Goal: Task Accomplishment & Management: Manage account settings

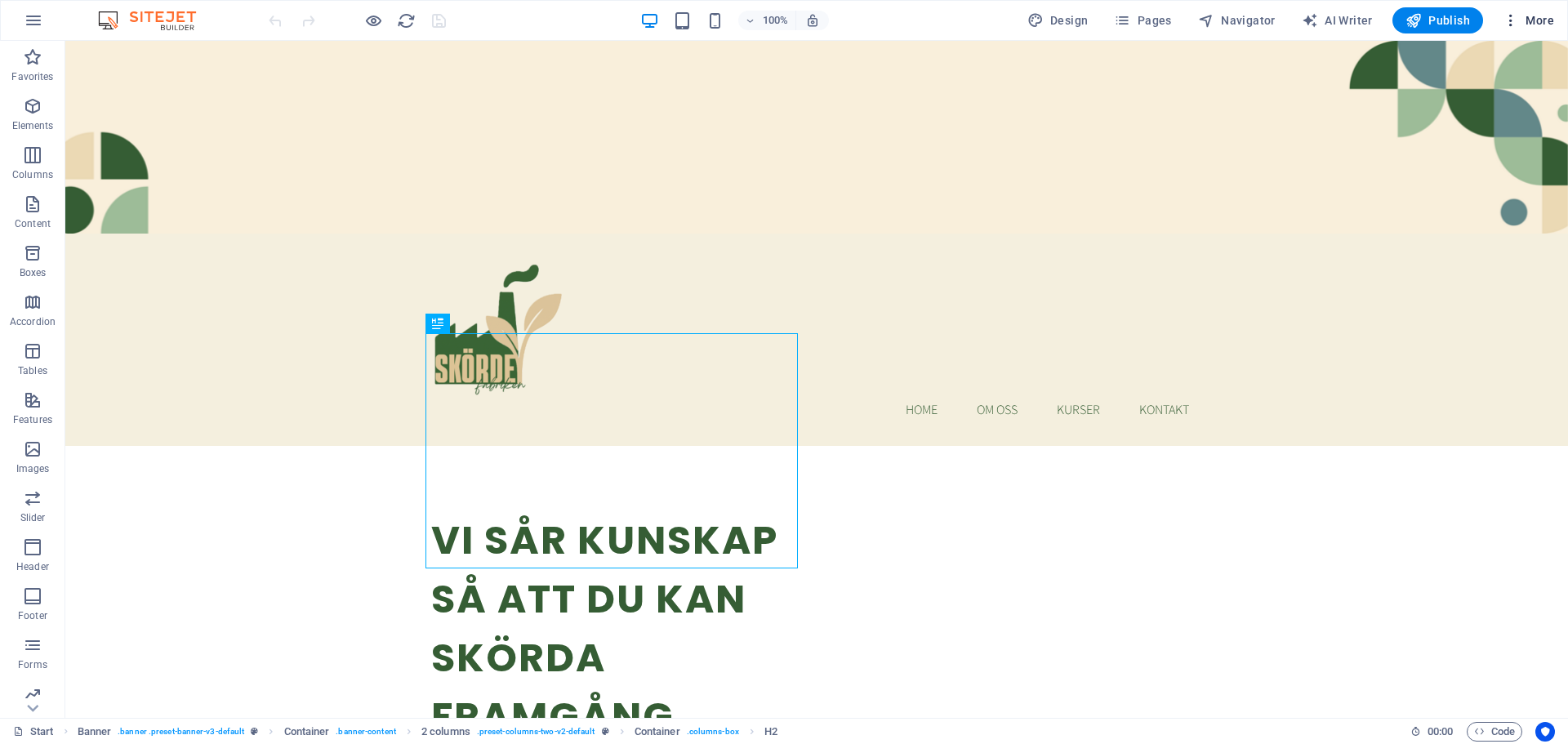
click at [1540, 21] on span "More" at bounding box center [1528, 20] width 52 height 16
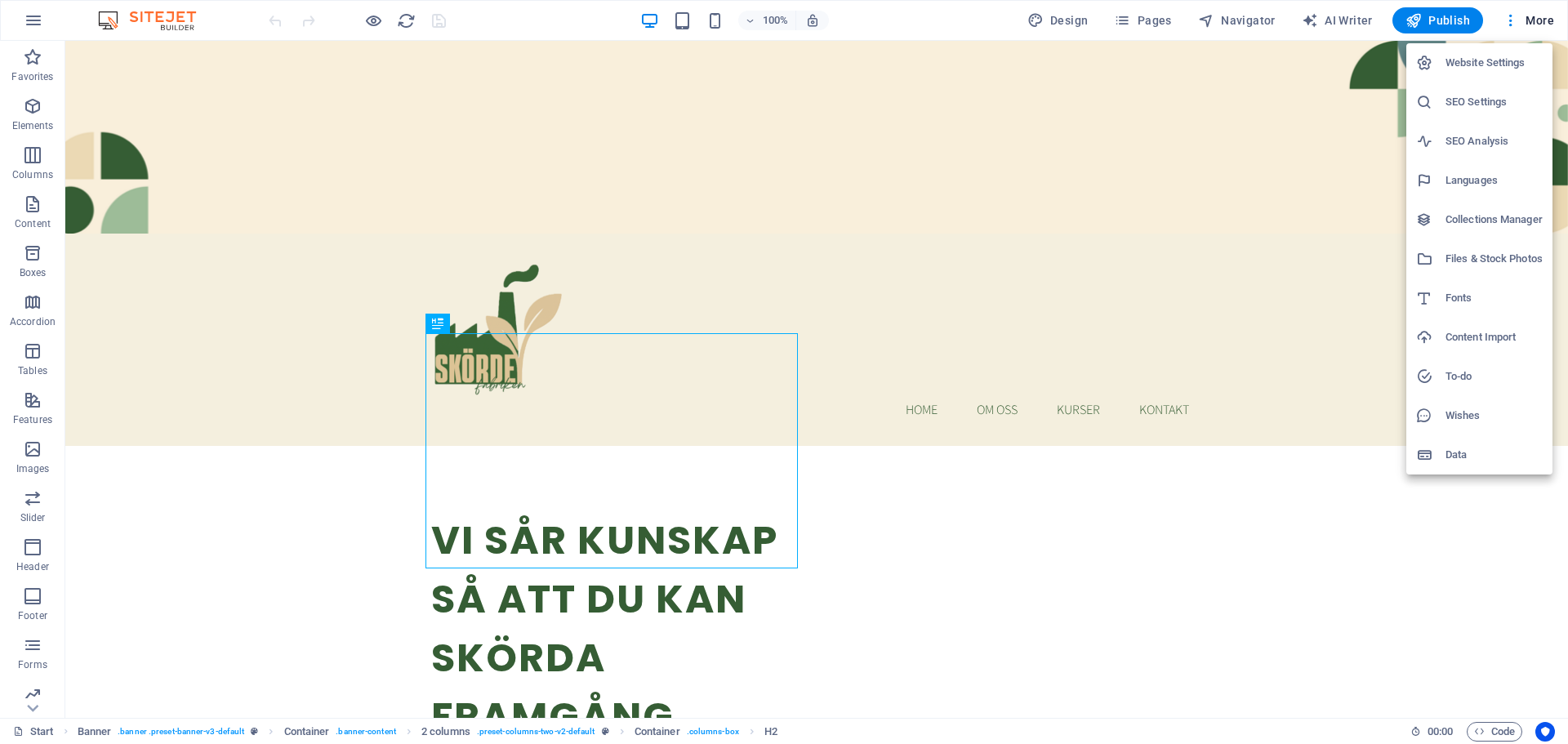
click at [1494, 97] on h6 "SEO Settings" at bounding box center [1494, 102] width 97 height 20
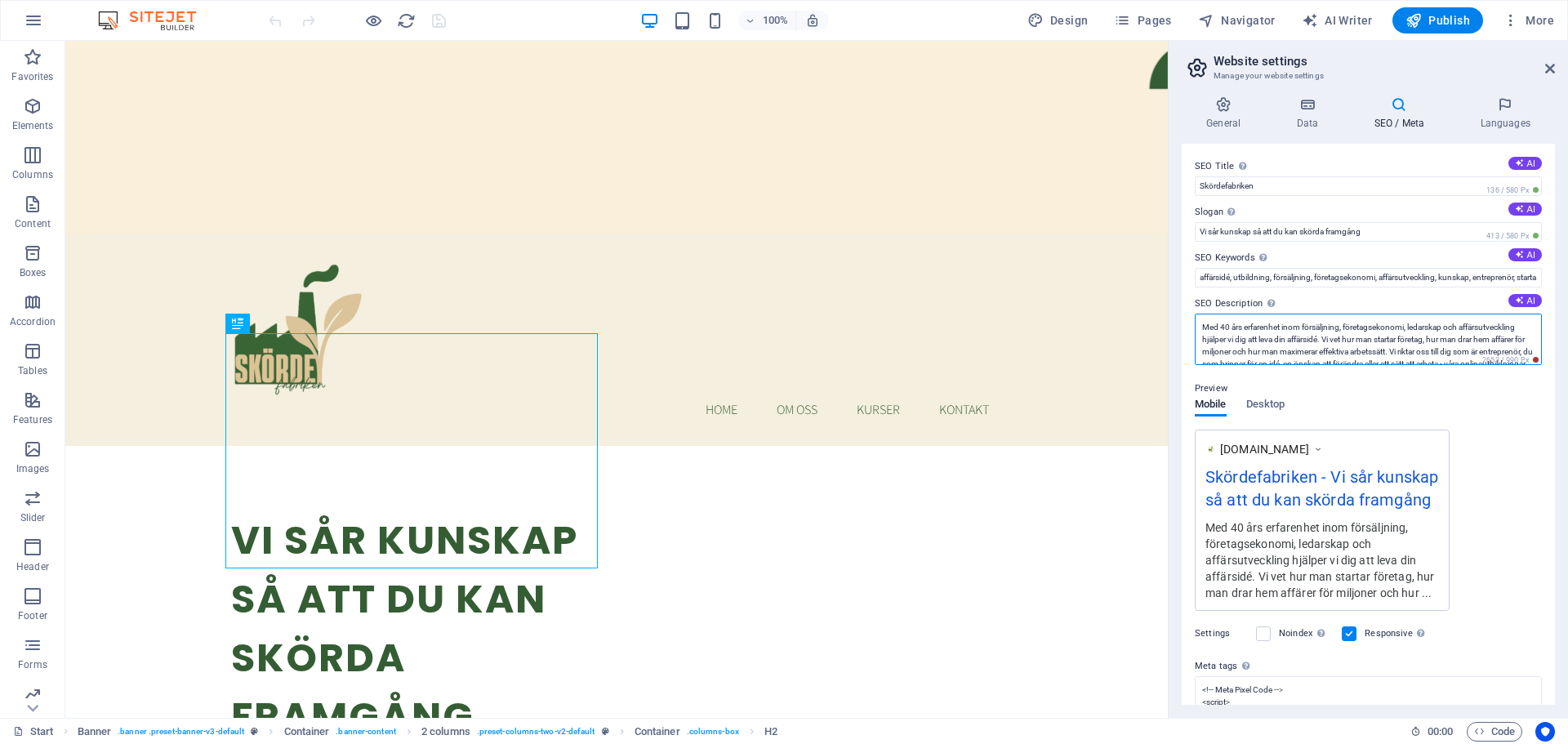
click at [1322, 352] on textarea "Med 40 års erfarenhet inom försäljning, företagsekonomi, ledarskap och affärsut…" at bounding box center [1368, 339] width 347 height 52
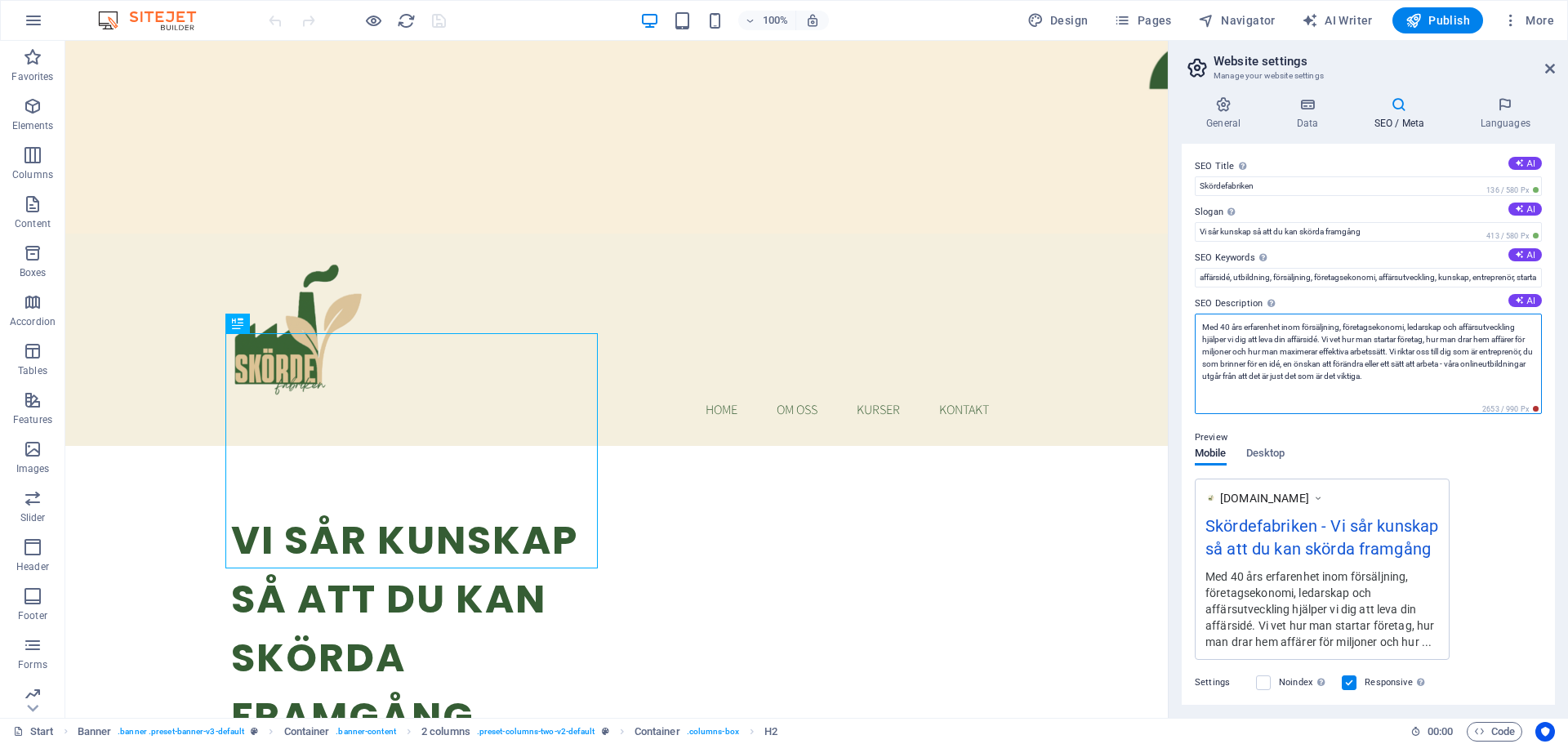
click at [1465, 378] on textarea "Med 40 års erfarenhet inom försäljning, företagsekonomi, ledarskap och affärsut…" at bounding box center [1368, 363] width 347 height 101
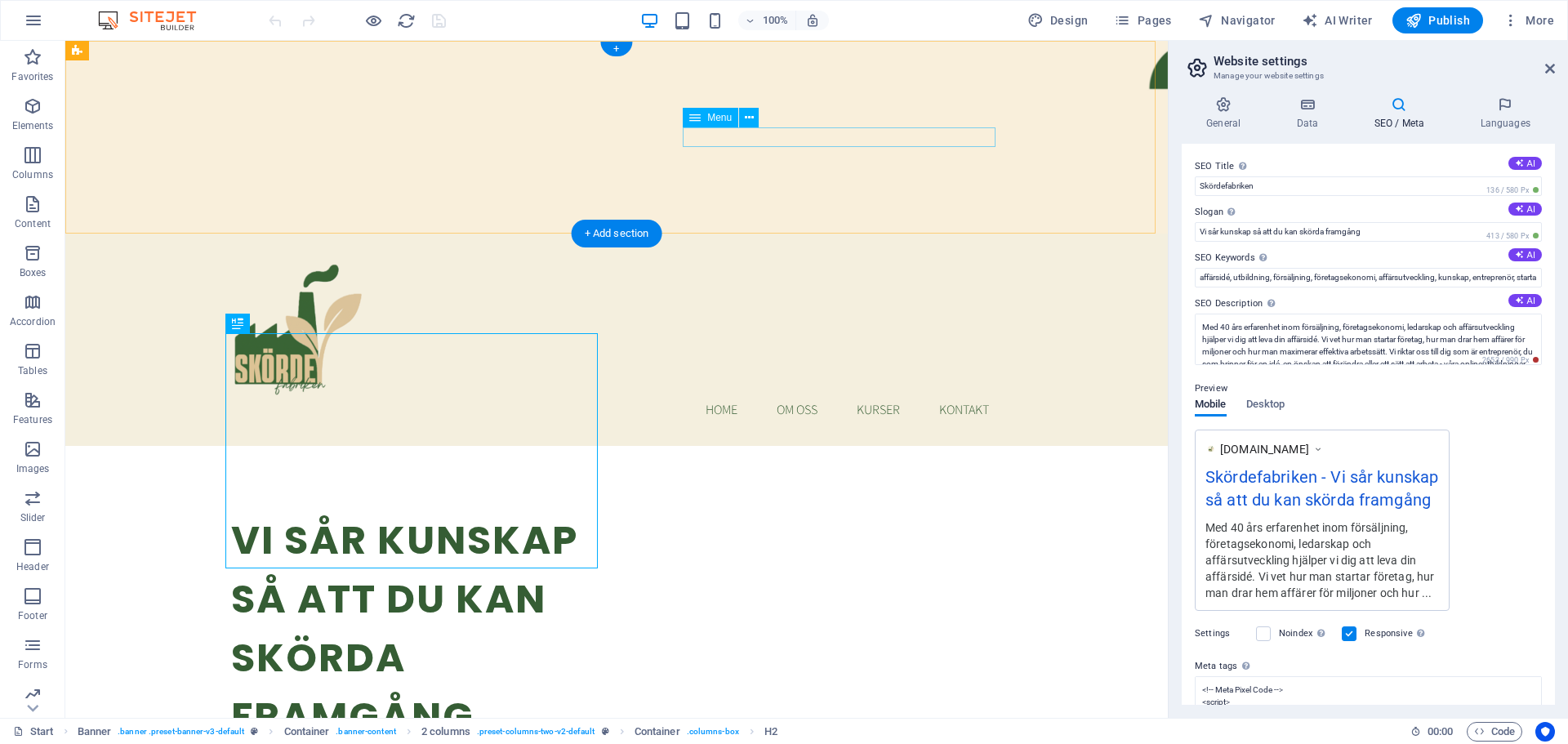
click at [778, 400] on nav "Home Om oss Kurser Kontakt" at bounding box center [616, 410] width 771 height 20
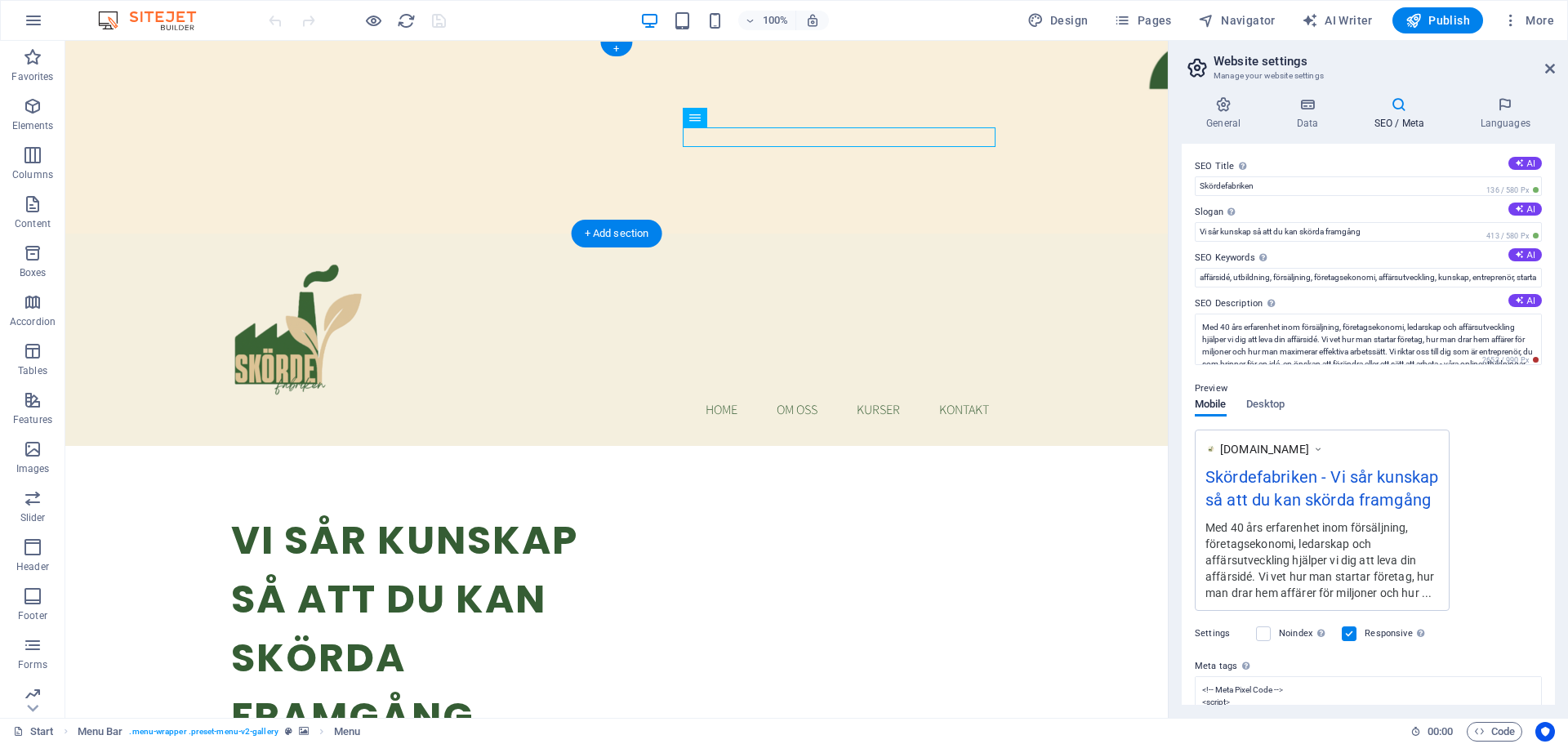
click at [731, 183] on figure at bounding box center [617, 137] width 1102 height 193
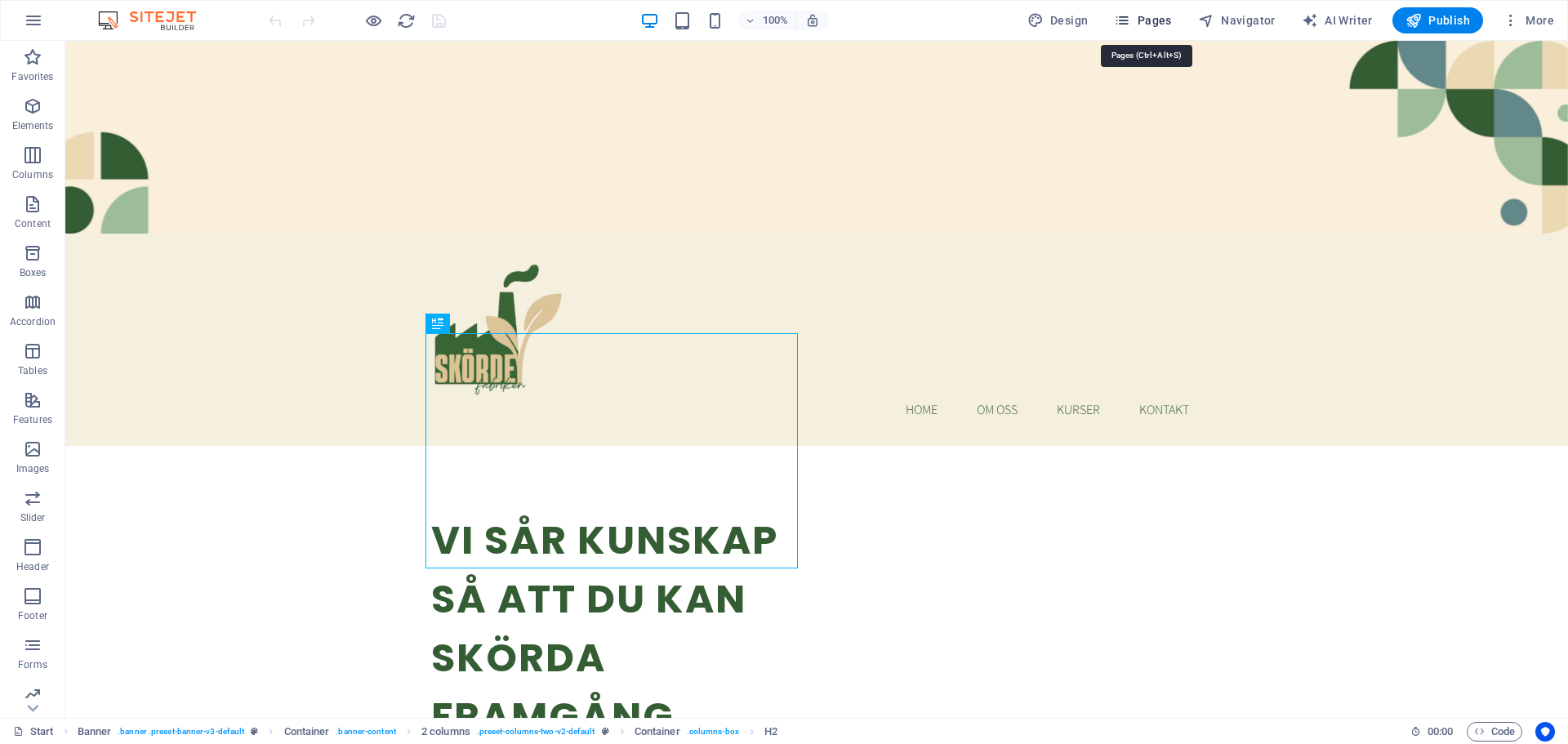
click at [1159, 23] on span "Pages" at bounding box center [1143, 20] width 57 height 16
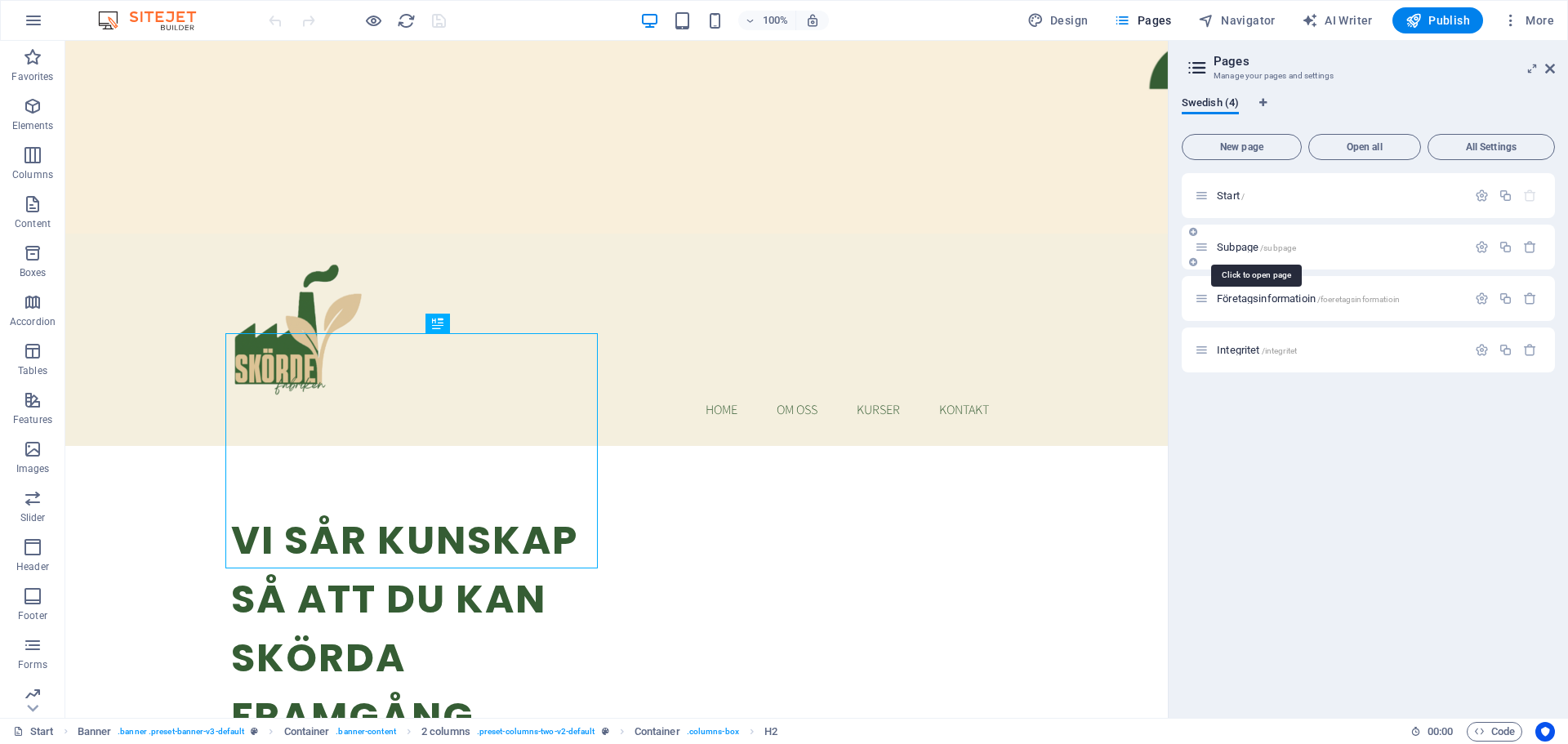
click at [1243, 251] on span "Subpage /subpage" at bounding box center [1256, 247] width 79 height 12
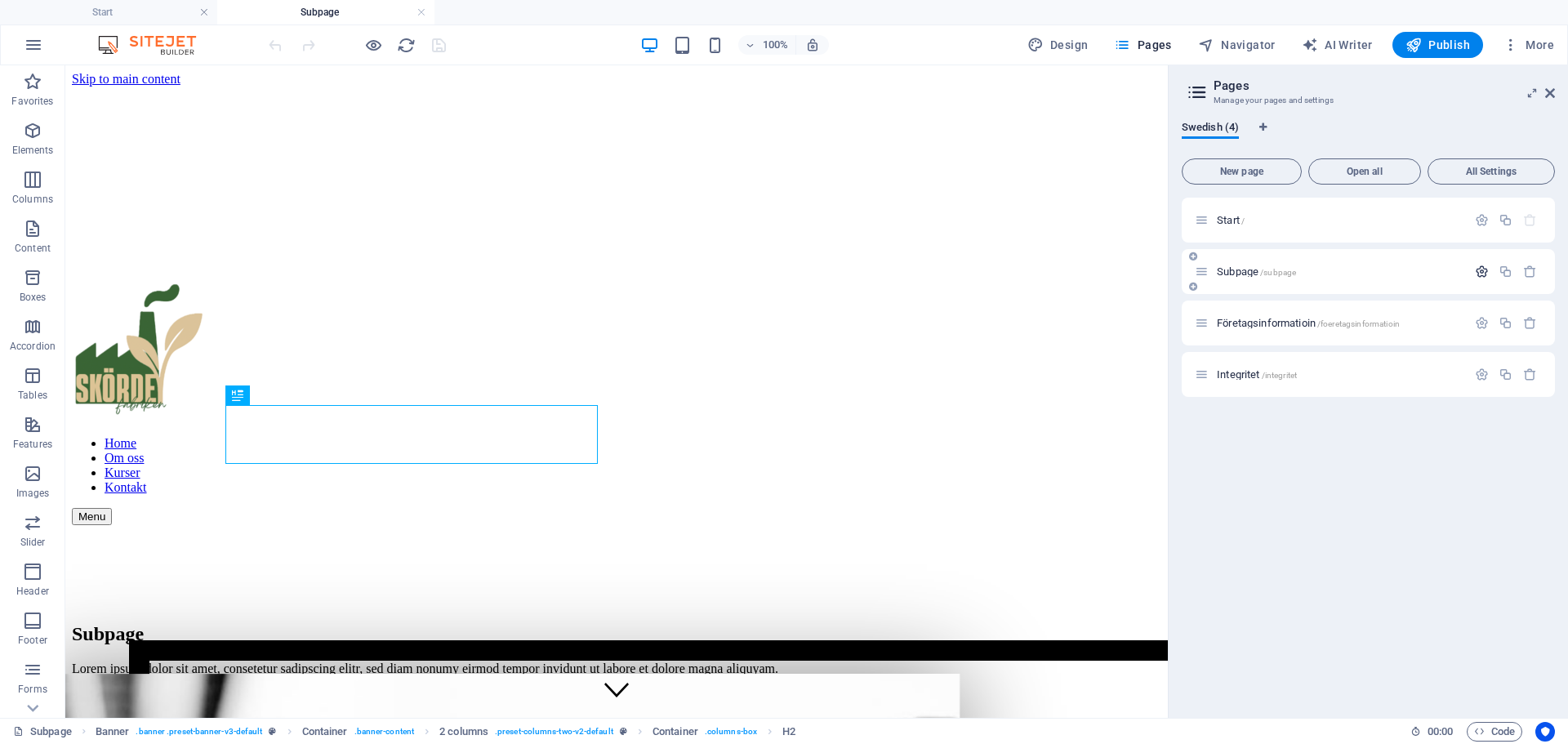
click at [1484, 276] on icon "button" at bounding box center [1482, 271] width 14 height 14
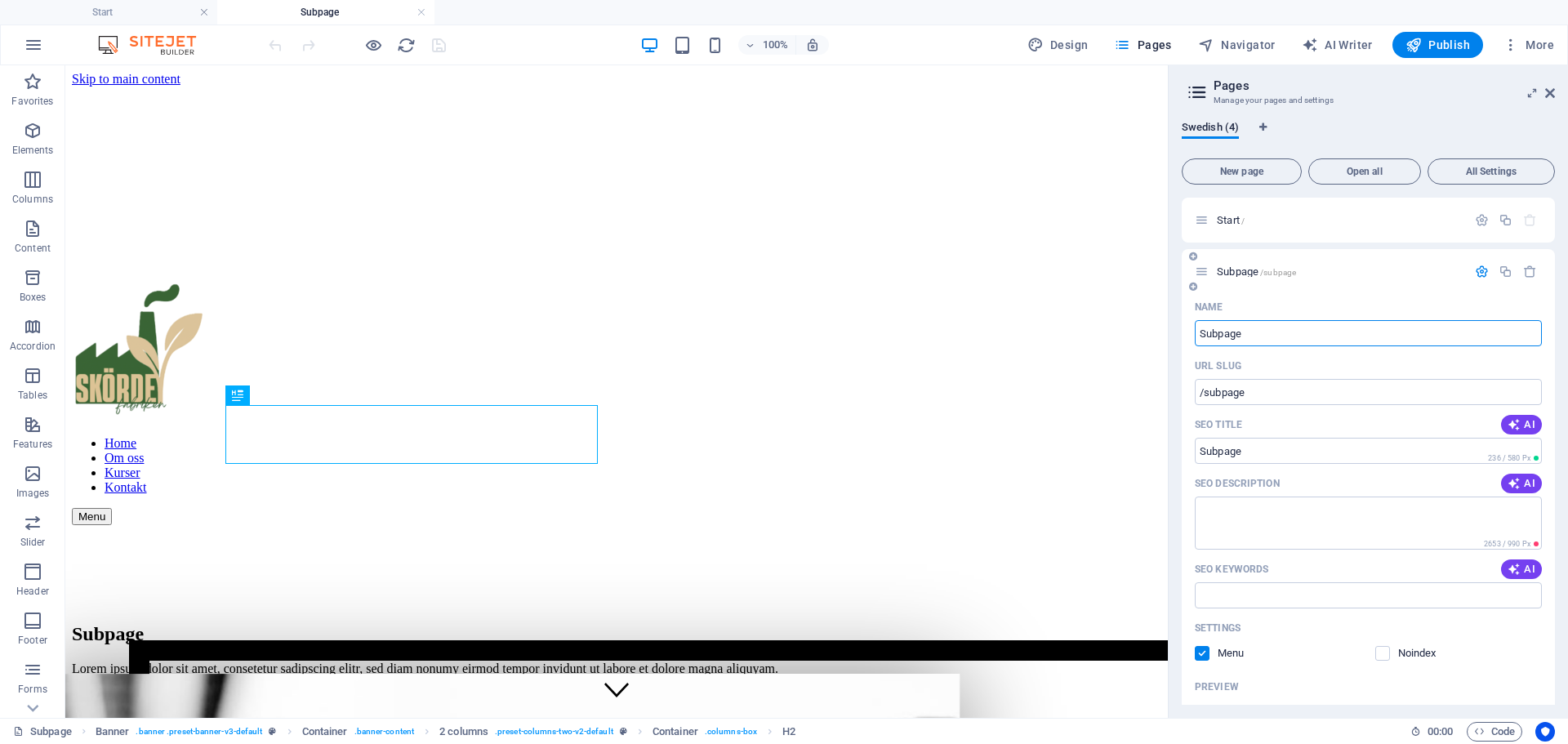
click at [1229, 335] on input "Subpage" at bounding box center [1368, 333] width 347 height 26
type input "Gratis"
type input "/grat"
type input "Grat"
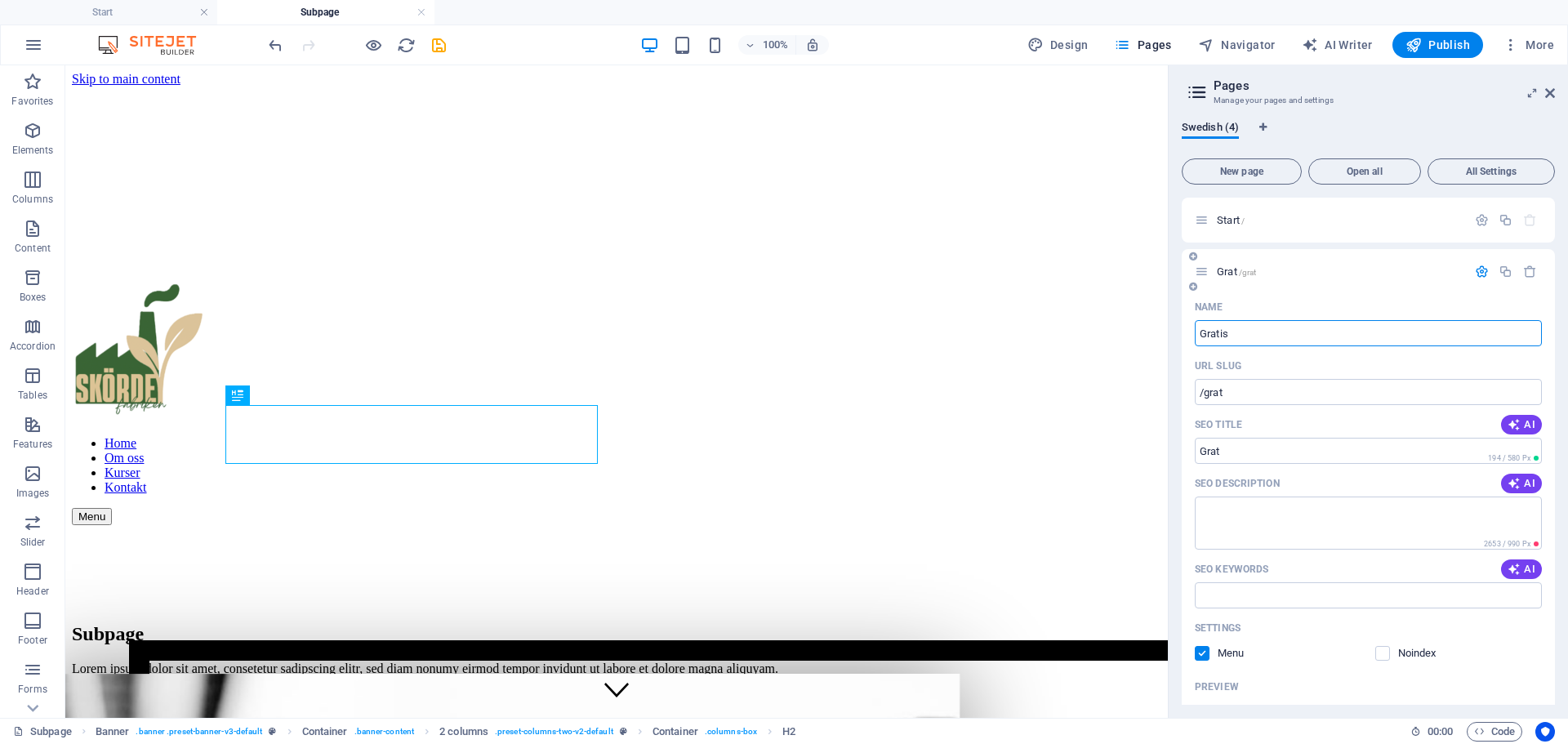
type input "Gratis"
type input "/gratis"
type input "Gratis"
type input "Gratis nedladdning"
type input "/gratis-nedladdning"
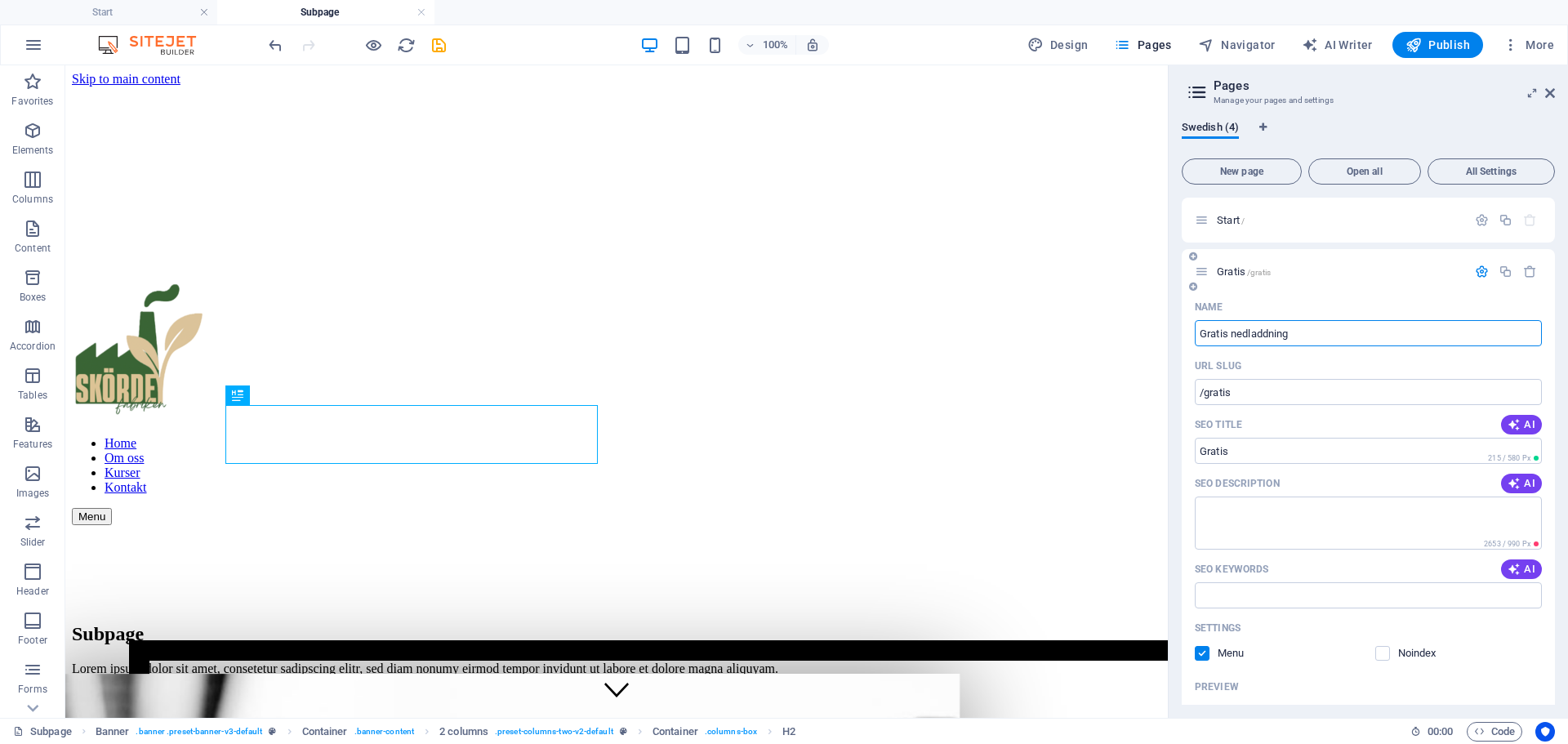
type input "Gratis nedladdning"
type input "Gratis nedlad"
type input "/gratis-nedladdnin"
type input "Gratis nedladdnin"
type input "Gratis"
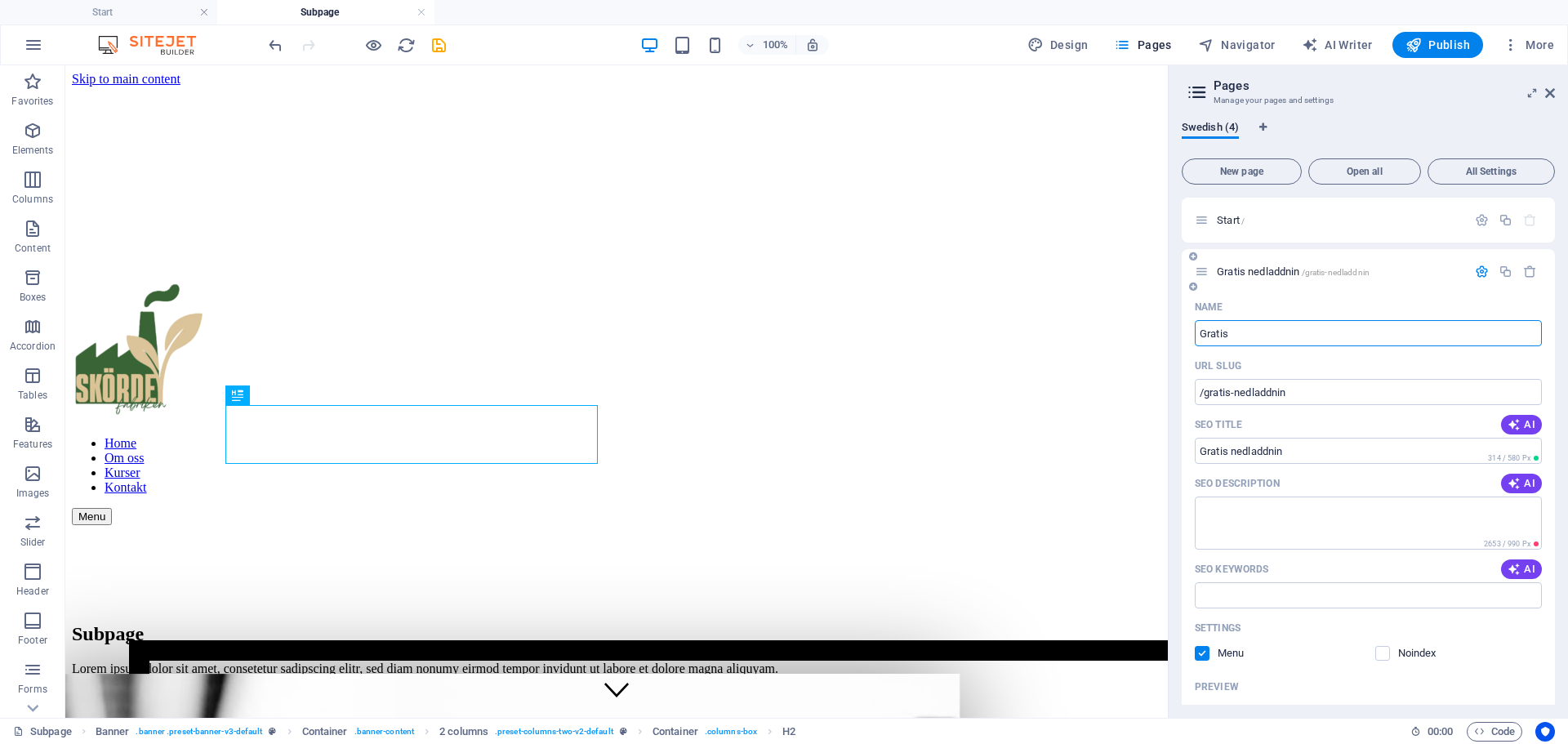
type input "/gratis"
type input "Gratis"
click at [1478, 268] on icon "button" at bounding box center [1482, 271] width 14 height 14
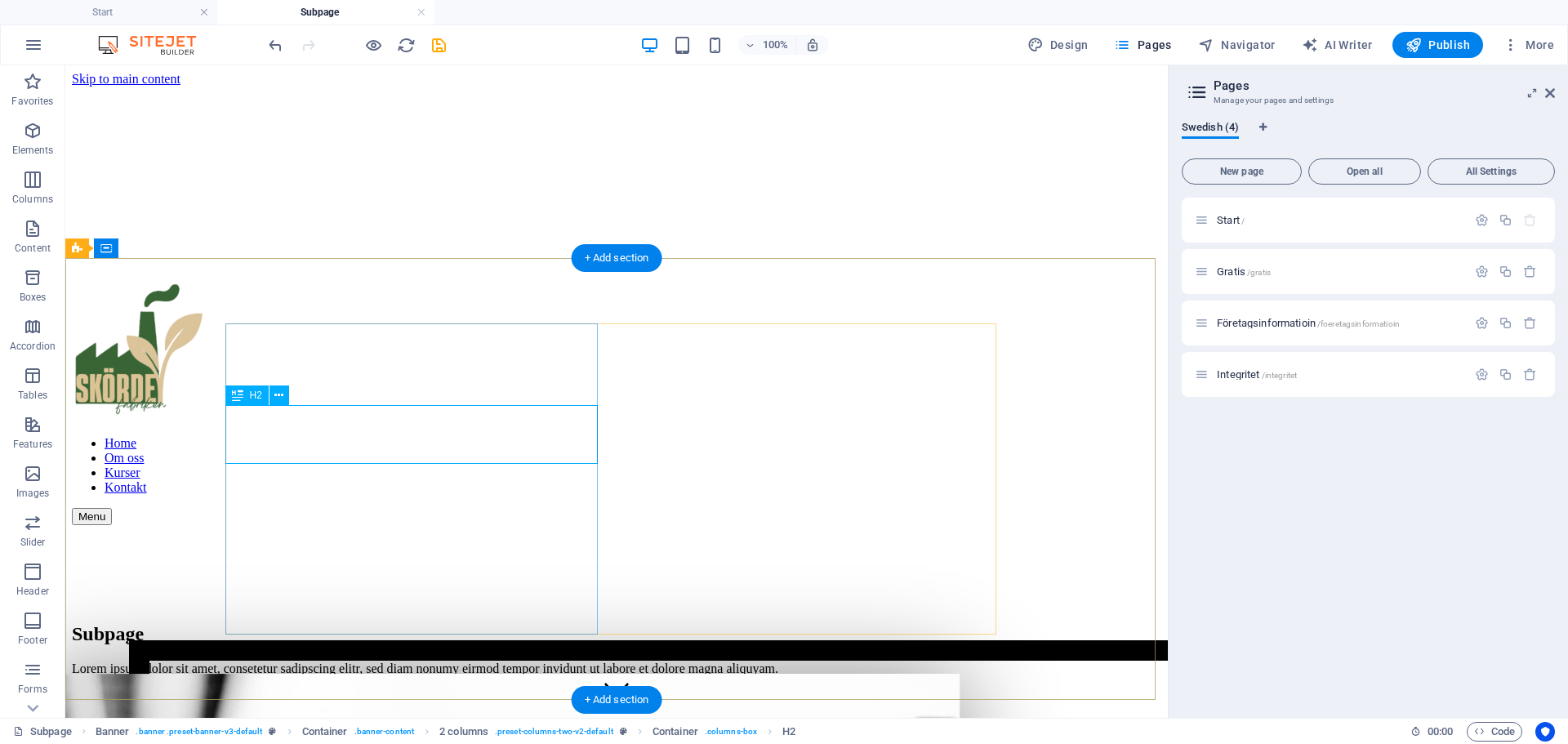
click at [320, 623] on div "Subpage" at bounding box center [616, 635] width 1089 height 22
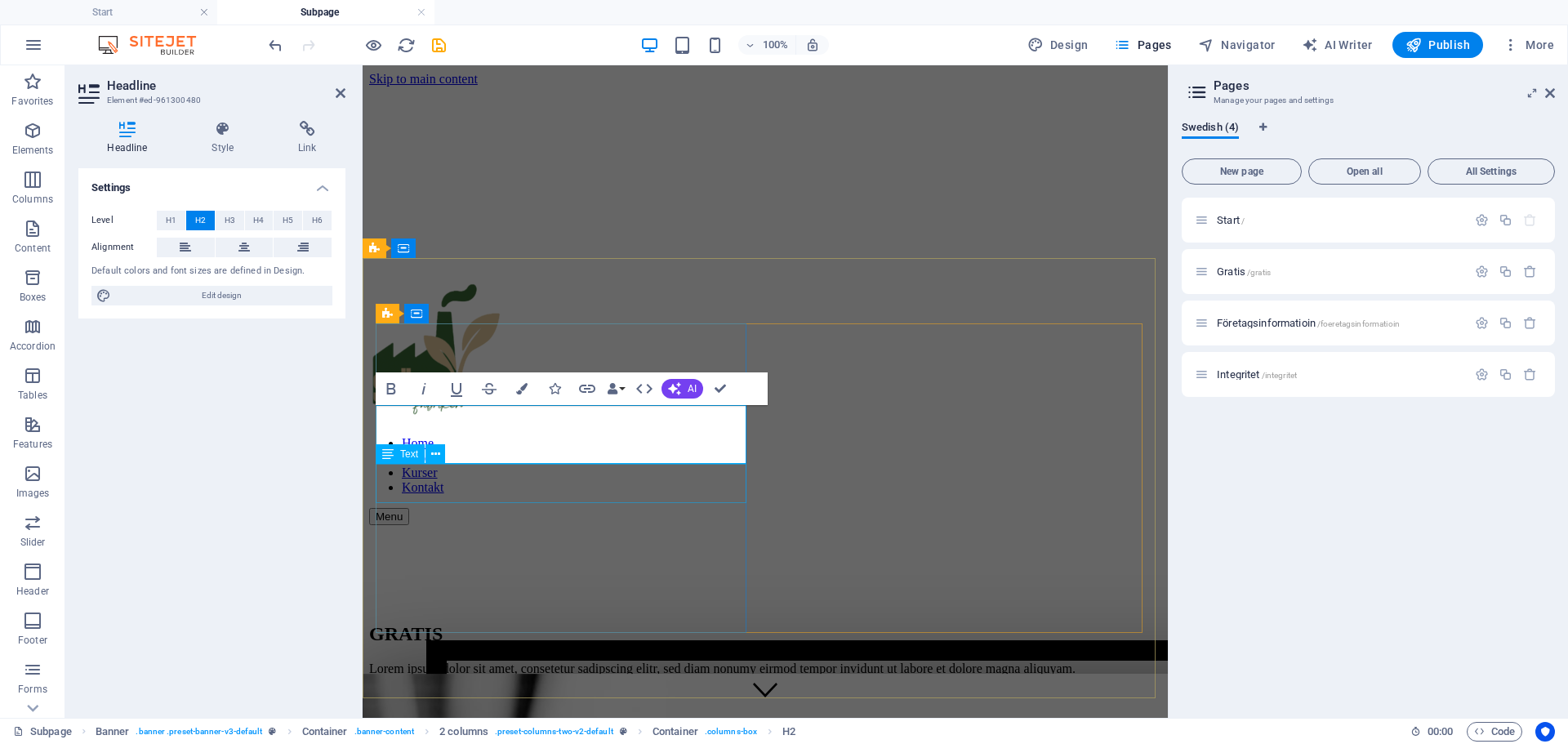
click at [486, 661] on div "Lorem ipsum dolor sit amet, consetetur sadipscing elitr, sed diam nonumy eirmod…" at bounding box center [765, 668] width 792 height 15
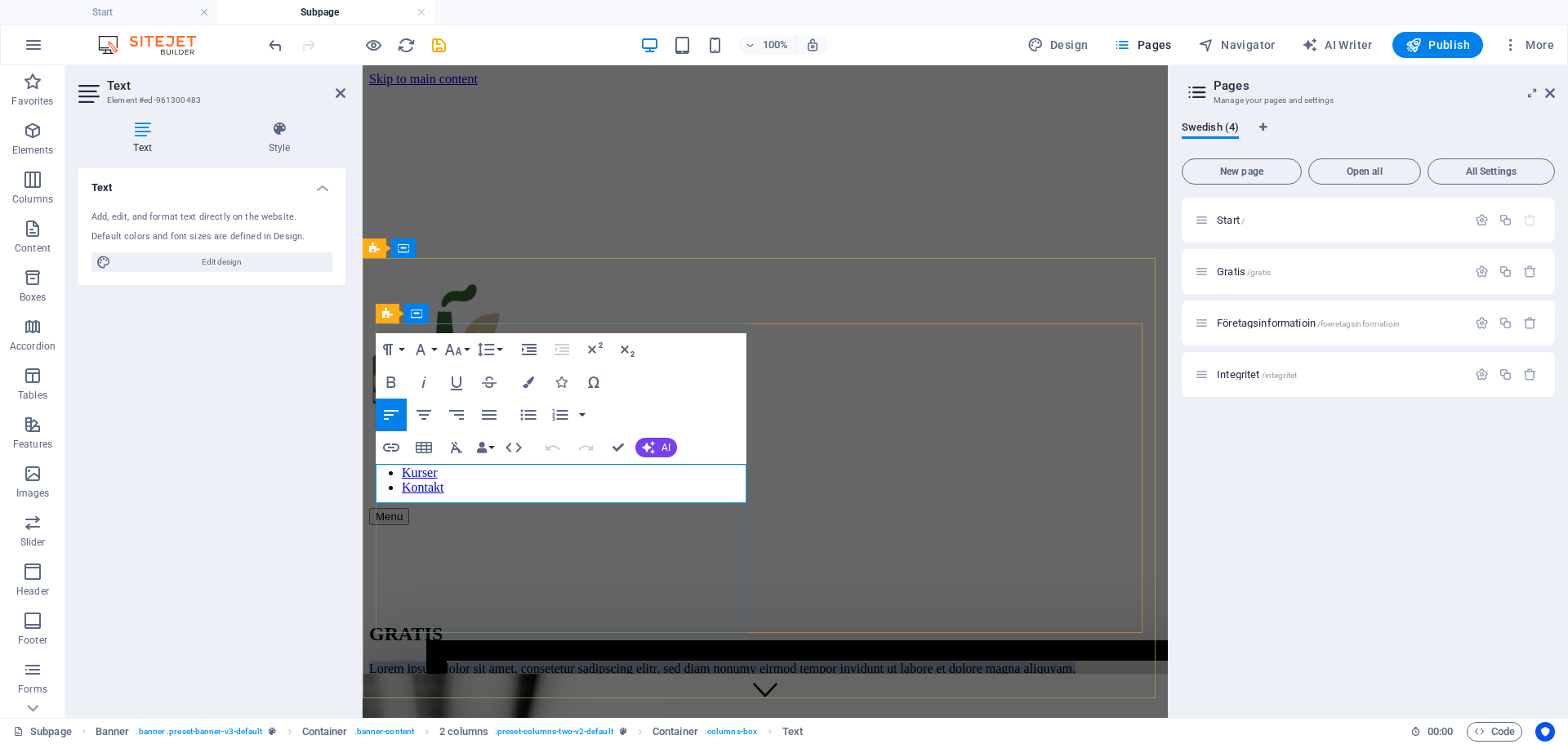
click at [486, 661] on p "Lorem ipsum dolor sit amet, consetetur sadipscing elitr, sed diam nonumy eirmod…" at bounding box center [765, 668] width 792 height 15
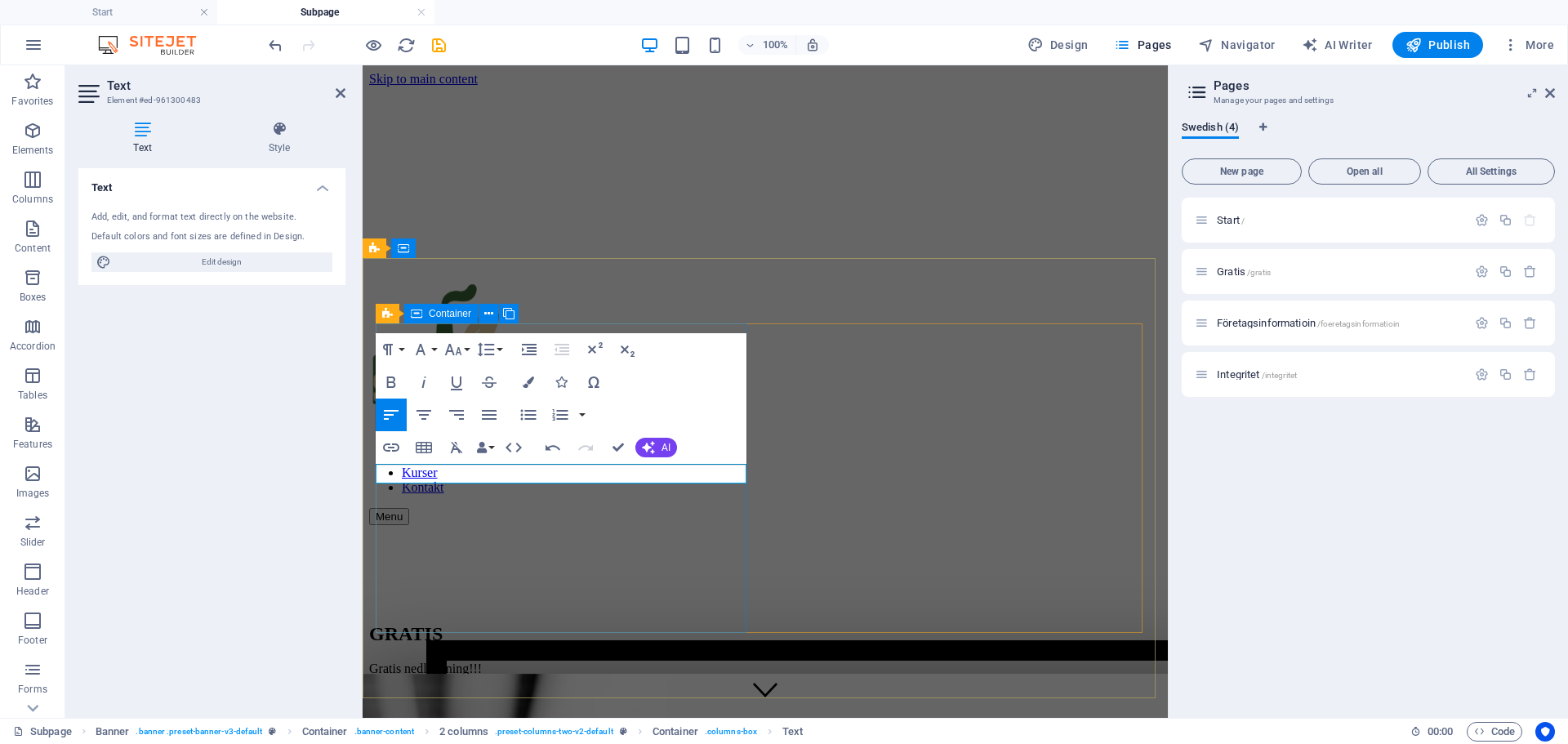
click at [562, 558] on div "GRATIS ​Gratis nedladdning!!!" at bounding box center [765, 600] width 792 height 151
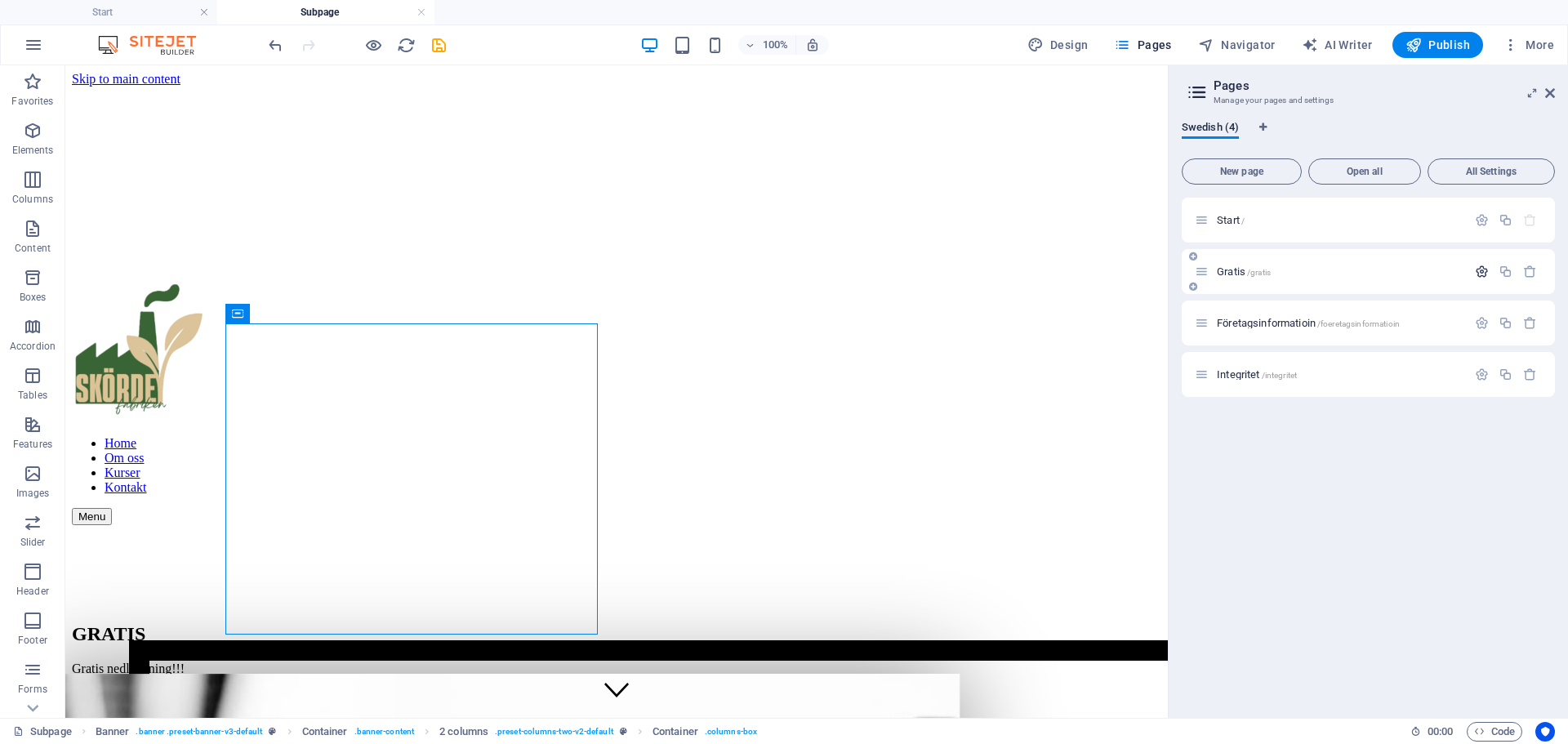
click at [1482, 274] on icon "button" at bounding box center [1482, 271] width 14 height 14
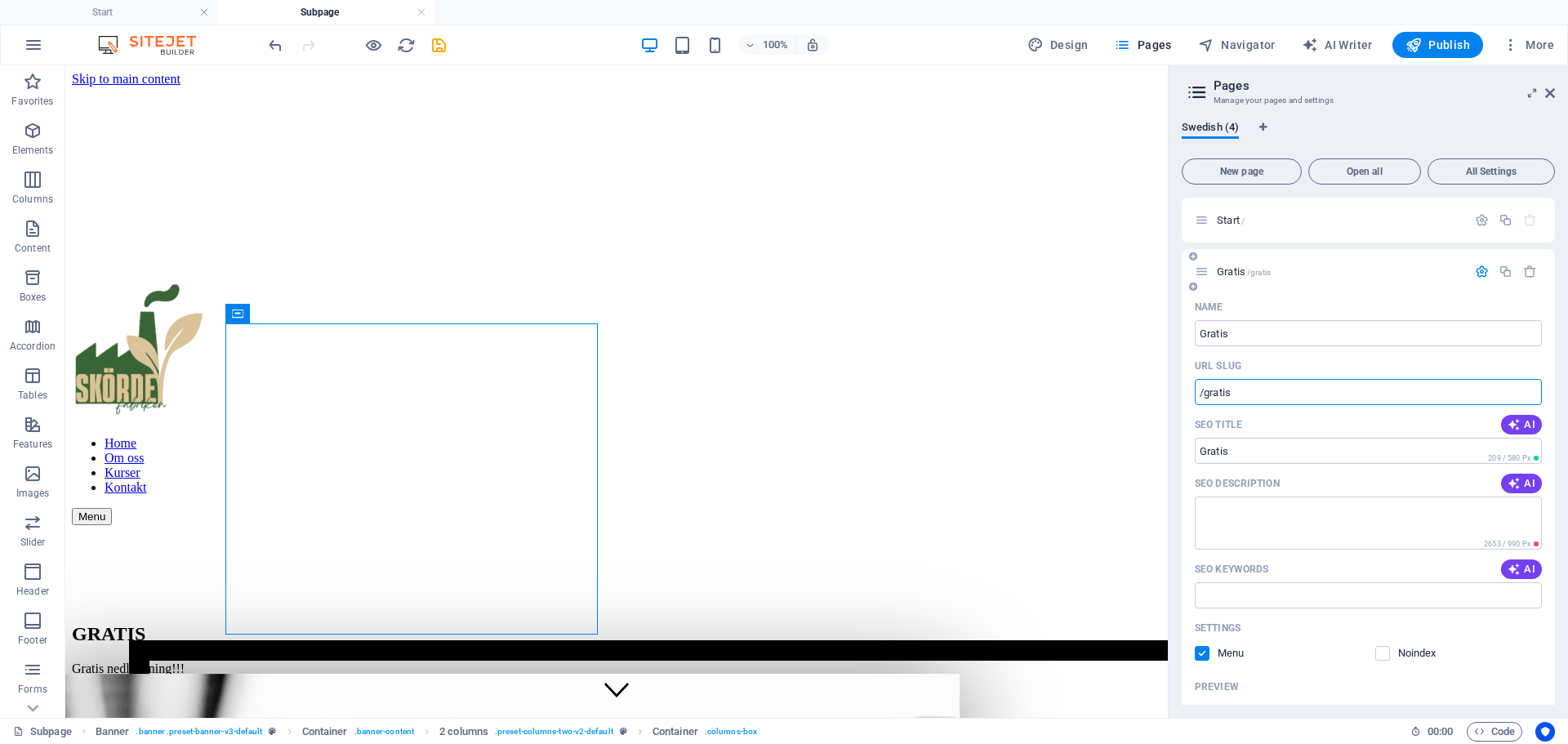
click at [1270, 393] on input "/gratis" at bounding box center [1368, 392] width 347 height 26
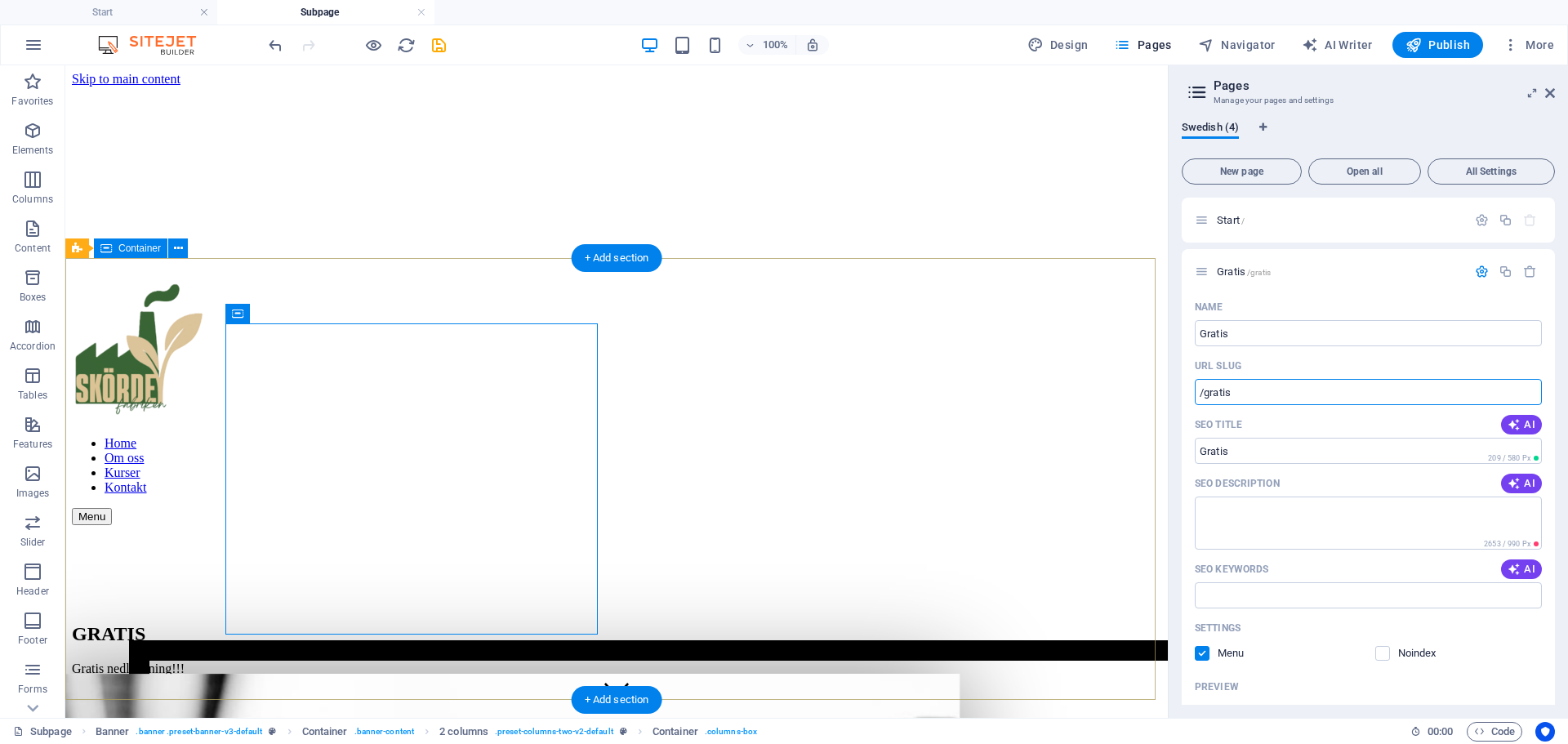
drag, startPoint x: 1336, startPoint y: 458, endPoint x: 1100, endPoint y: 394, distance: 244.5
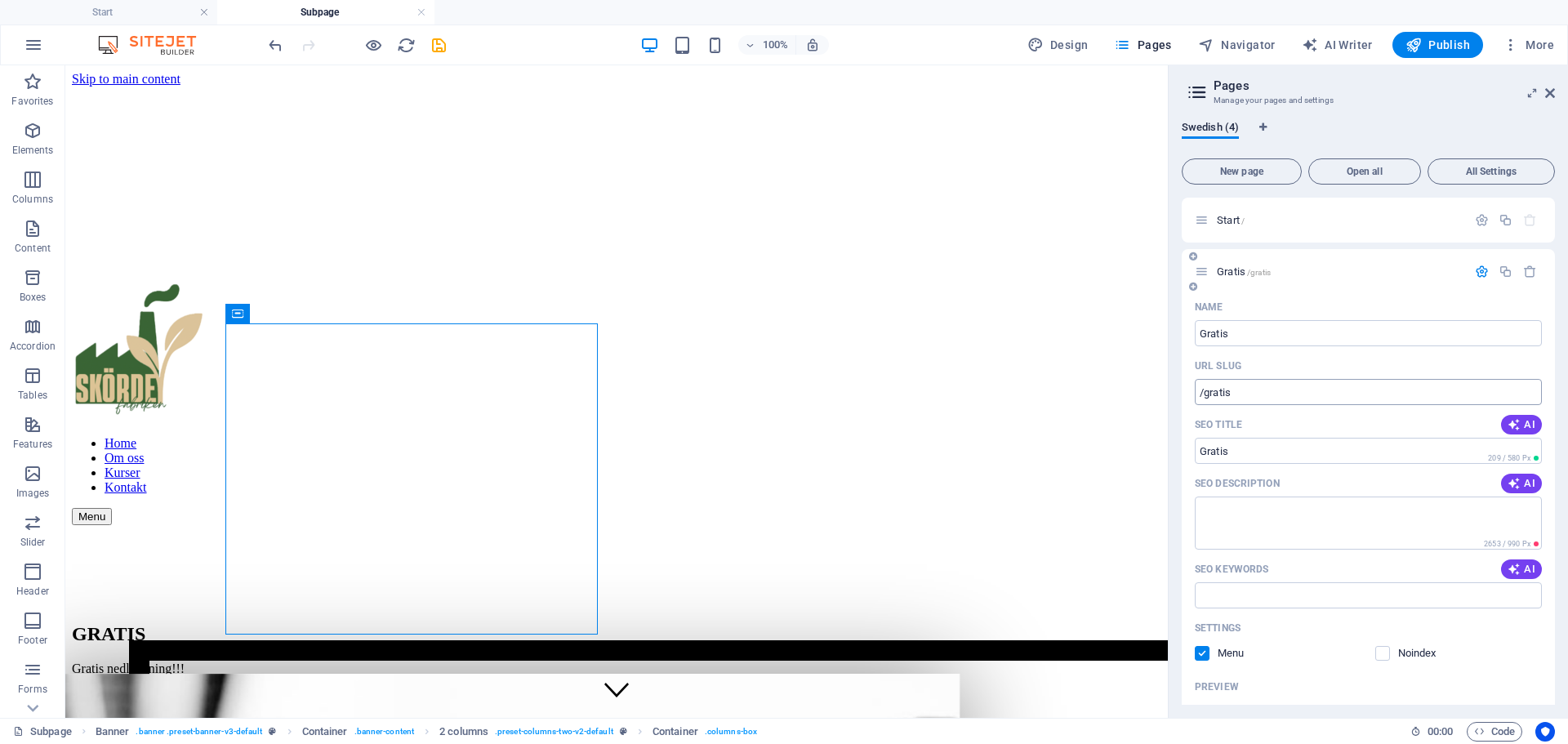
click at [1416, 400] on input "/gratis" at bounding box center [1368, 392] width 347 height 26
click at [1460, 415] on div "SEO Title AI" at bounding box center [1368, 425] width 347 height 26
click at [440, 44] on icon "save" at bounding box center [439, 46] width 19 height 19
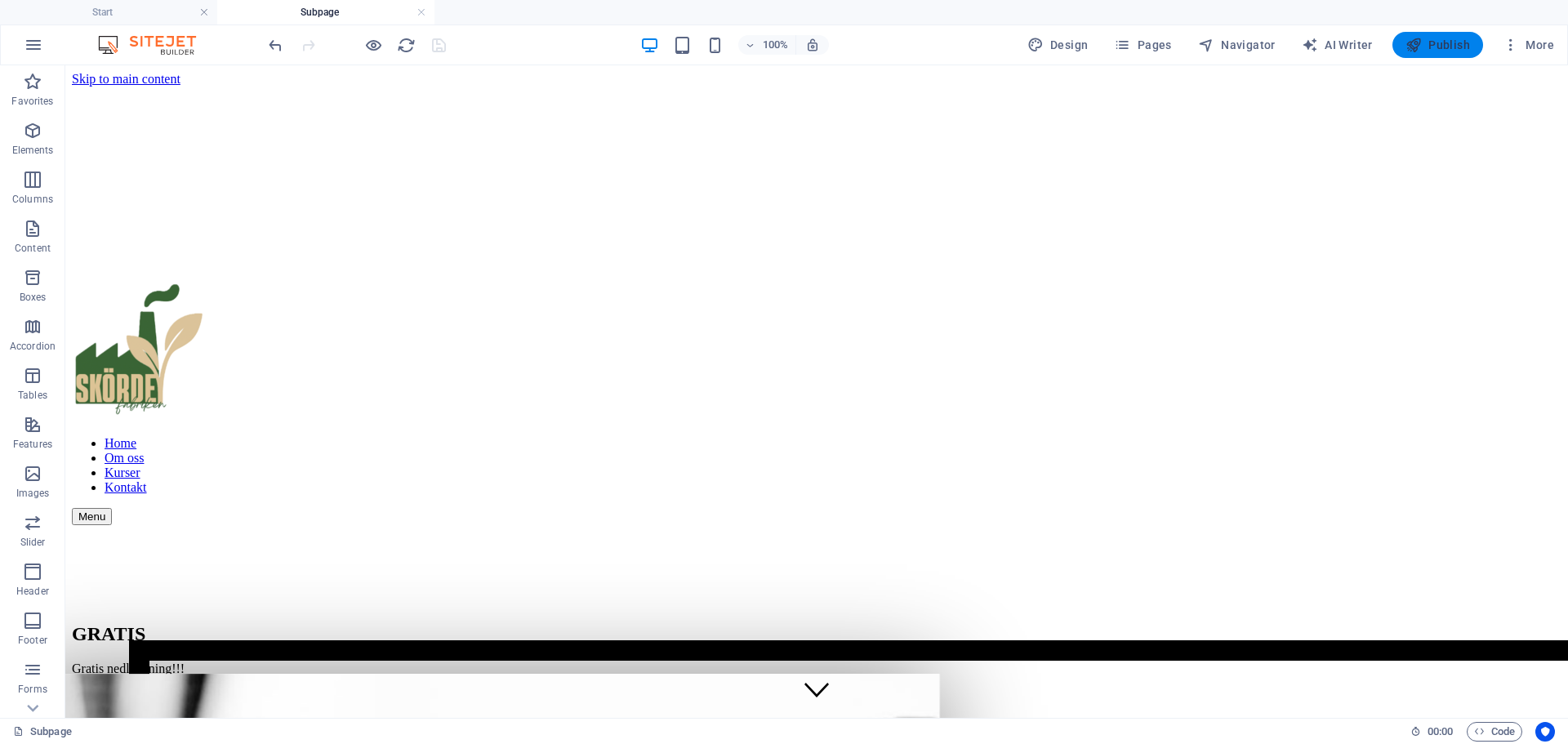
click at [1438, 41] on span "Publish" at bounding box center [1437, 45] width 65 height 16
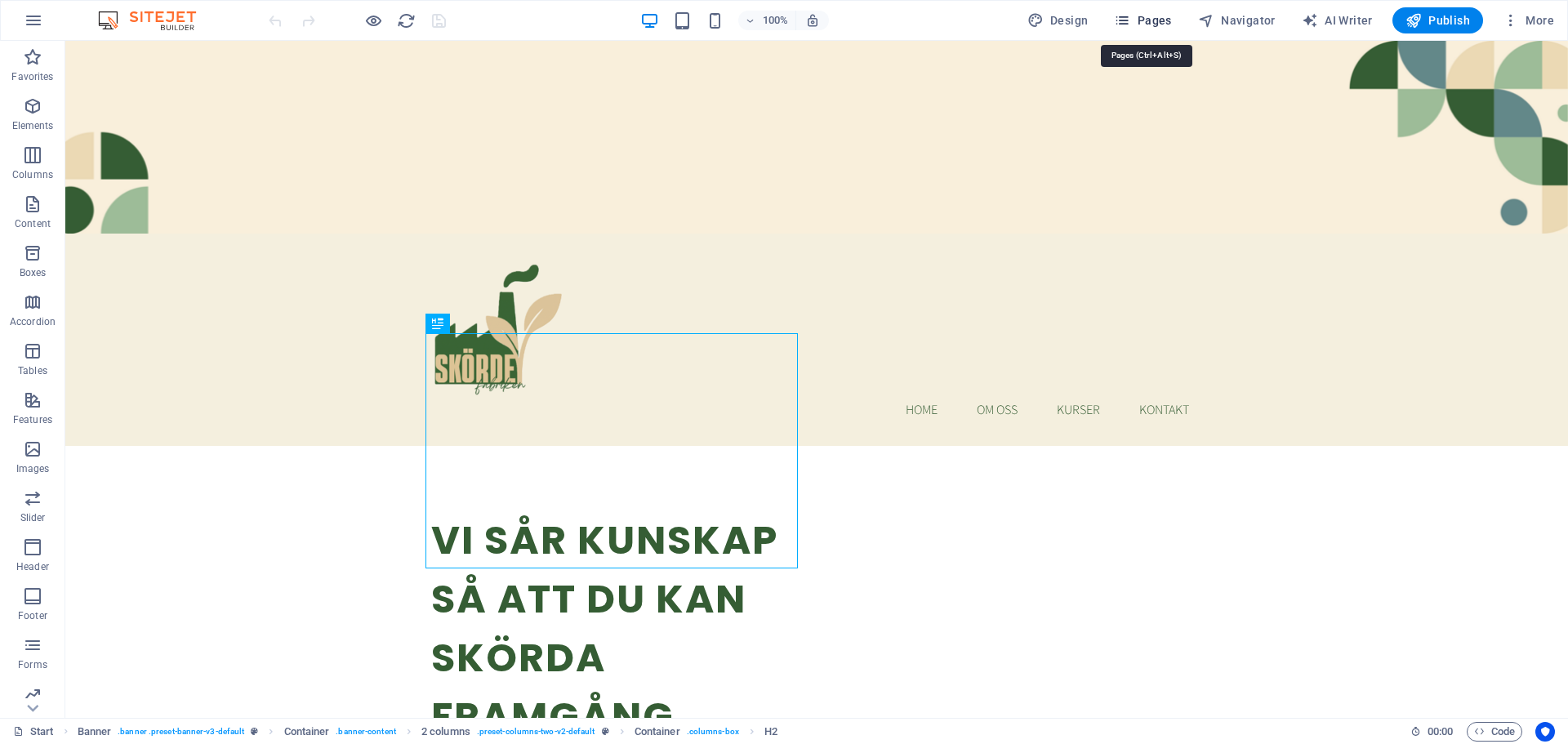
click at [1169, 17] on span "Pages" at bounding box center [1143, 20] width 57 height 16
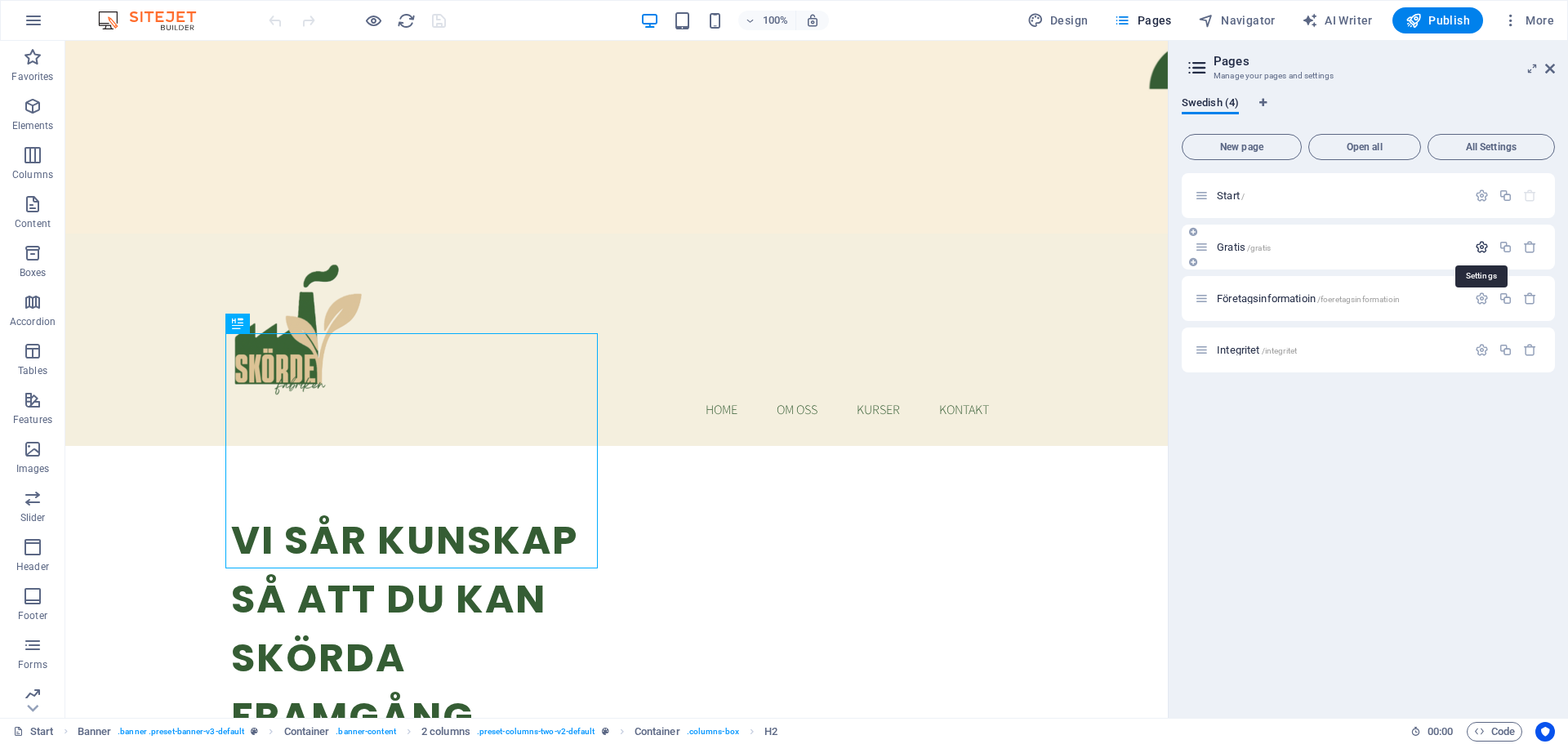
click at [1479, 242] on icon "button" at bounding box center [1482, 247] width 14 height 14
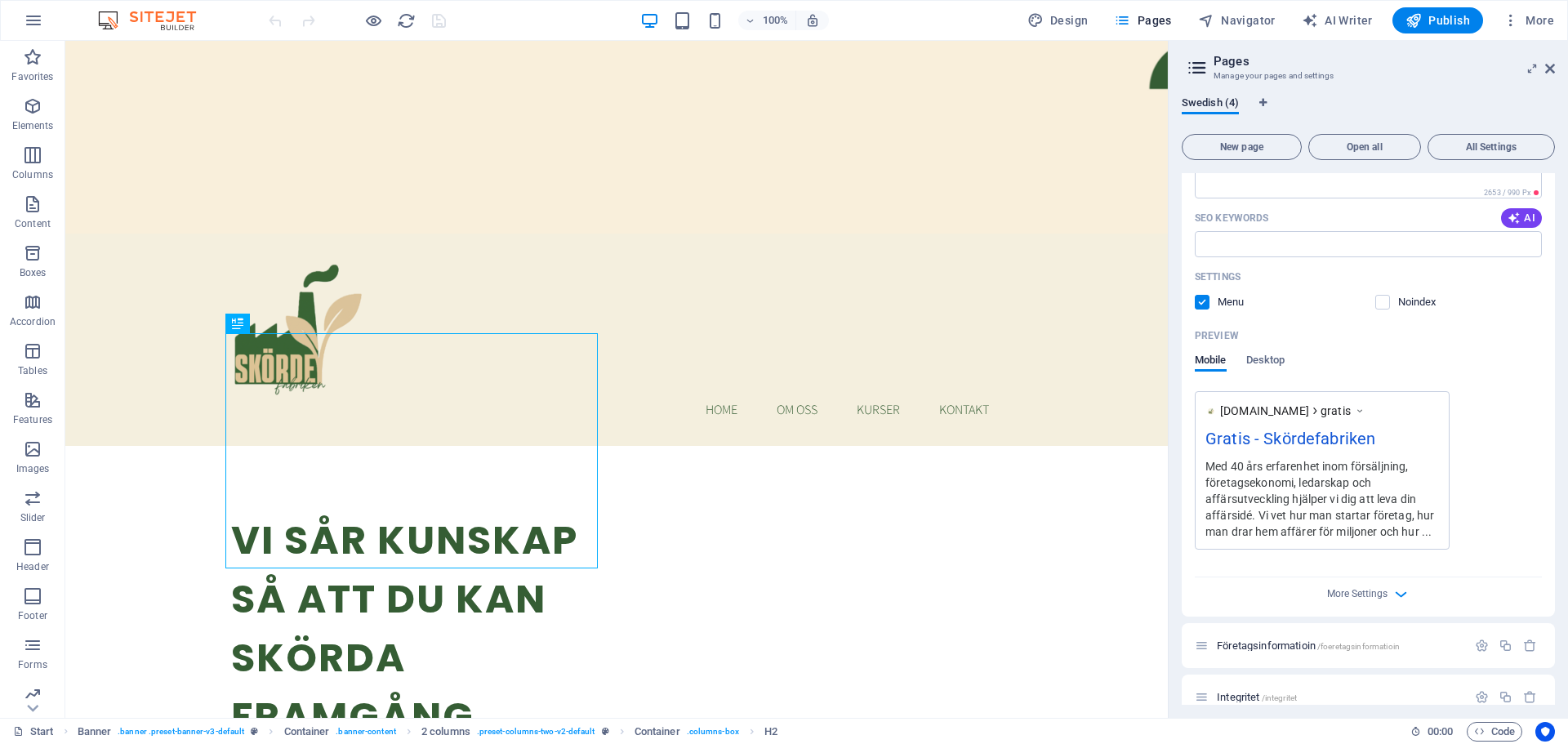
scroll to position [245, 0]
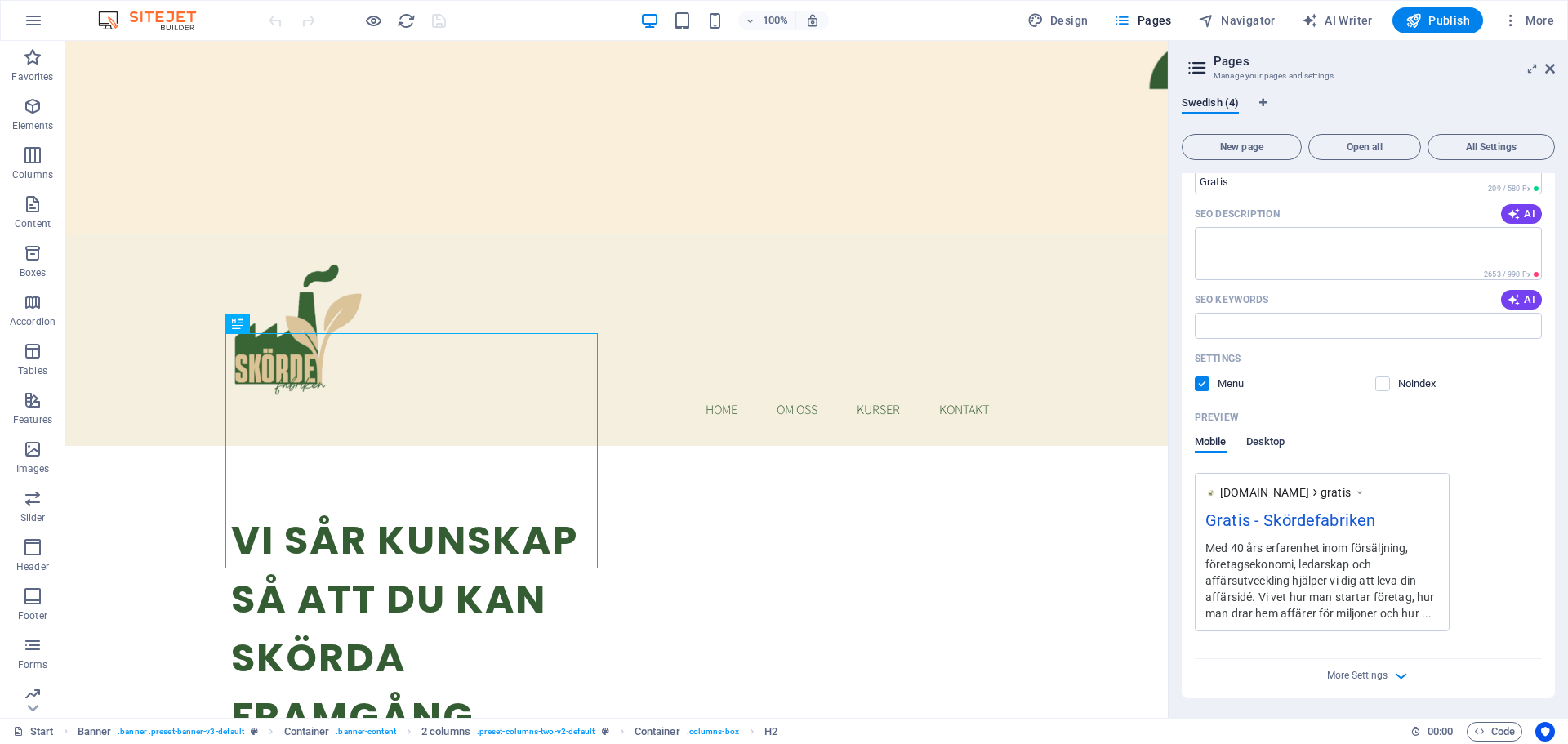
click at [1268, 440] on span "Desktop" at bounding box center [1266, 443] width 40 height 23
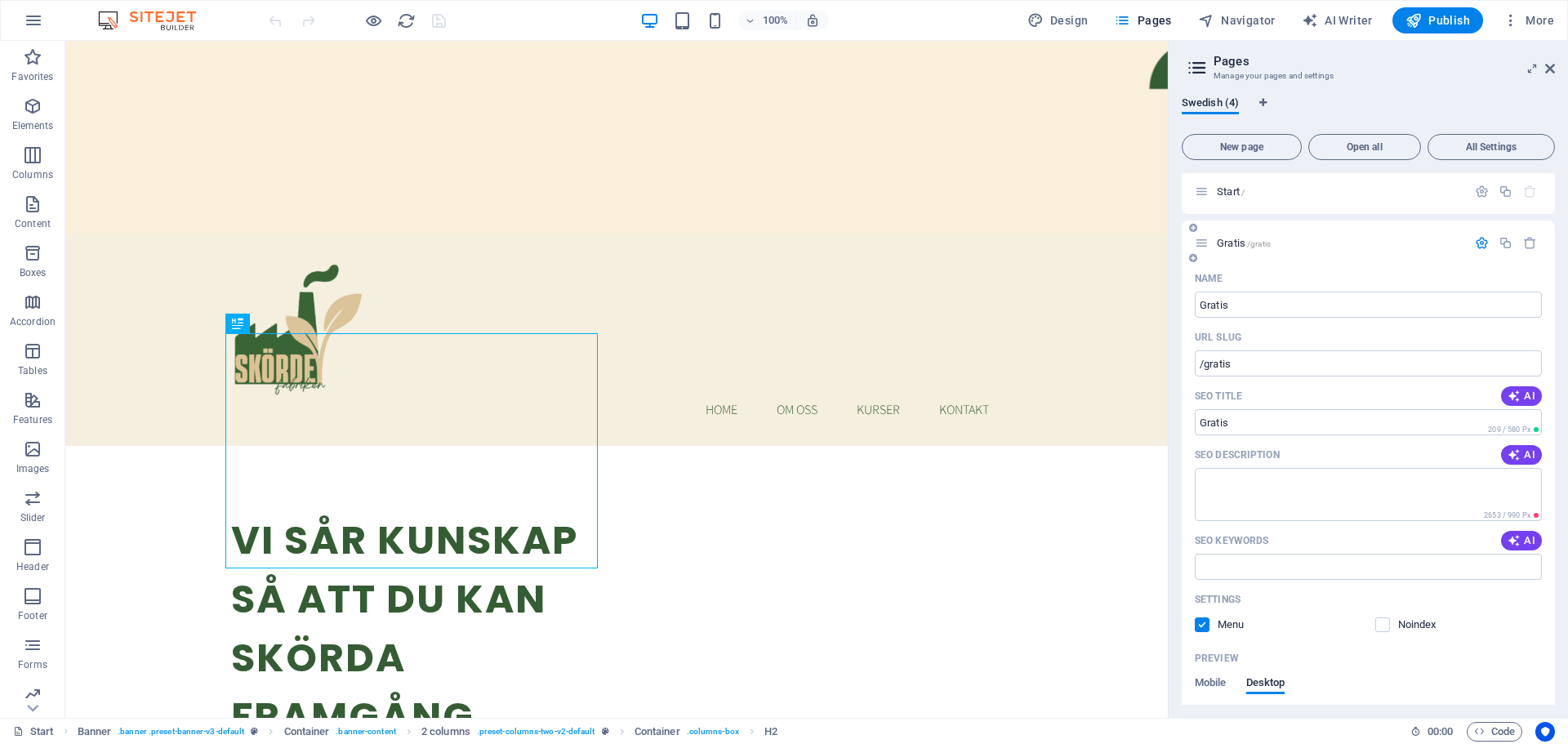
scroll to position [0, 0]
click at [1478, 246] on icon "button" at bounding box center [1482, 247] width 14 height 14
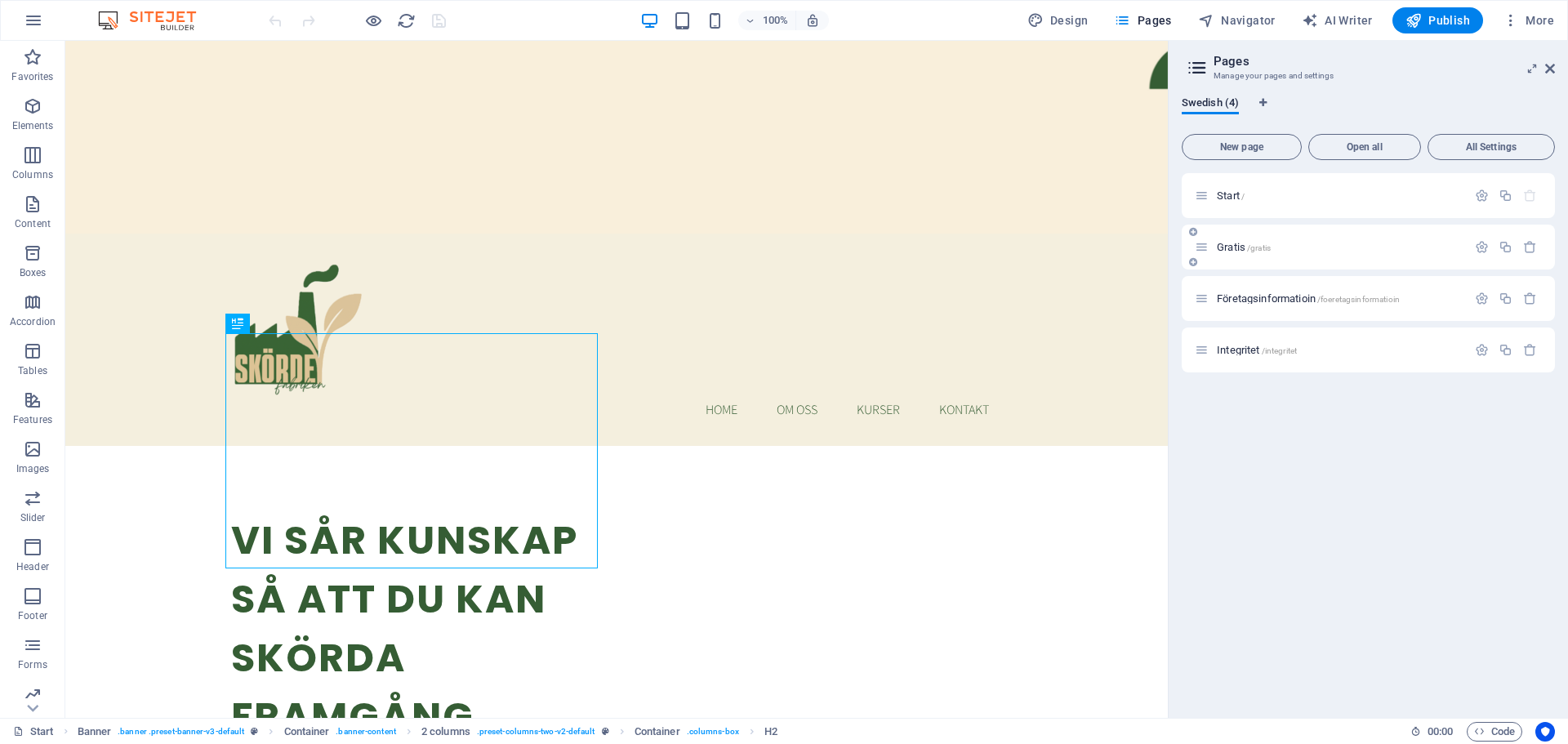
click at [1234, 244] on span "Gratis /gratis" at bounding box center [1243, 247] width 54 height 12
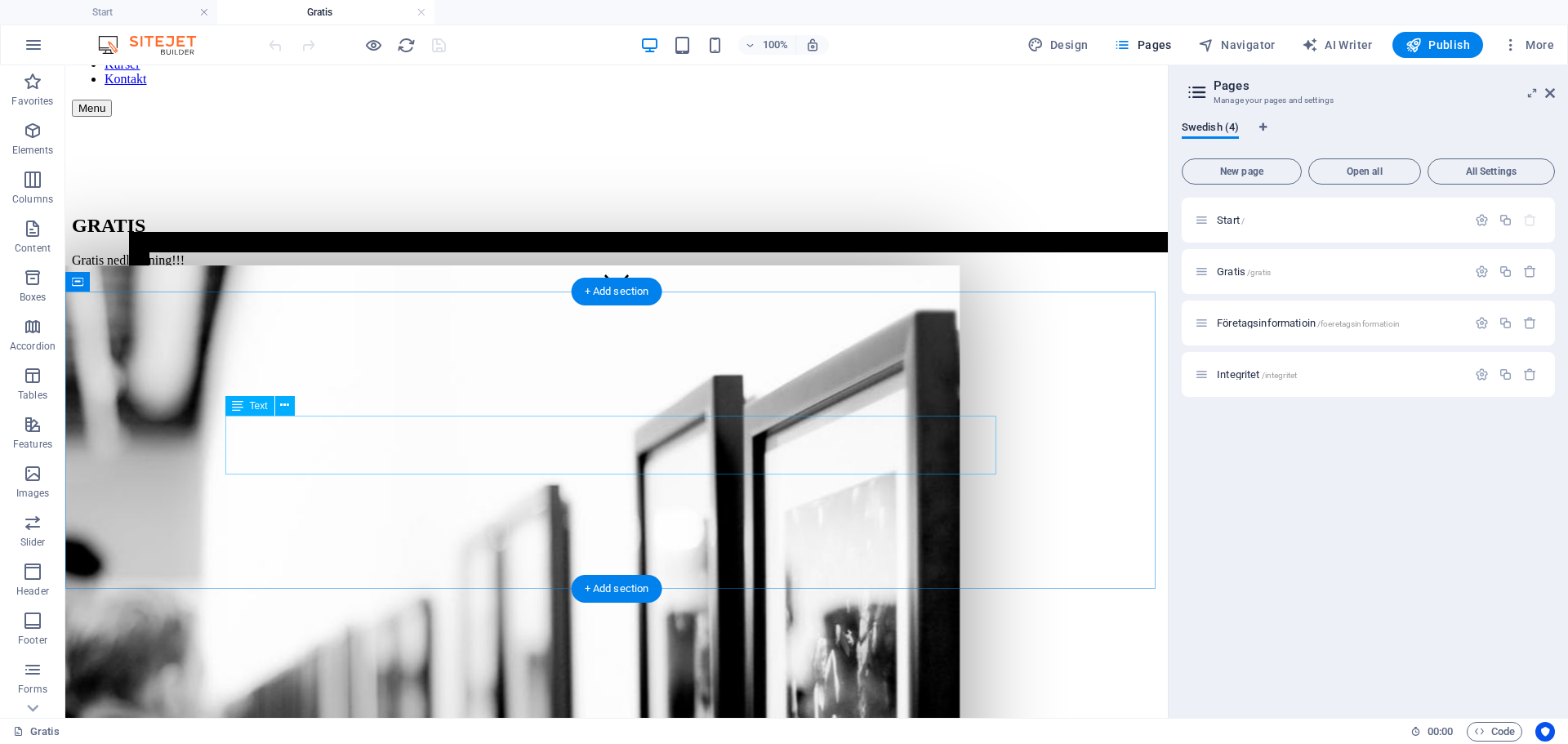
scroll to position [326, 0]
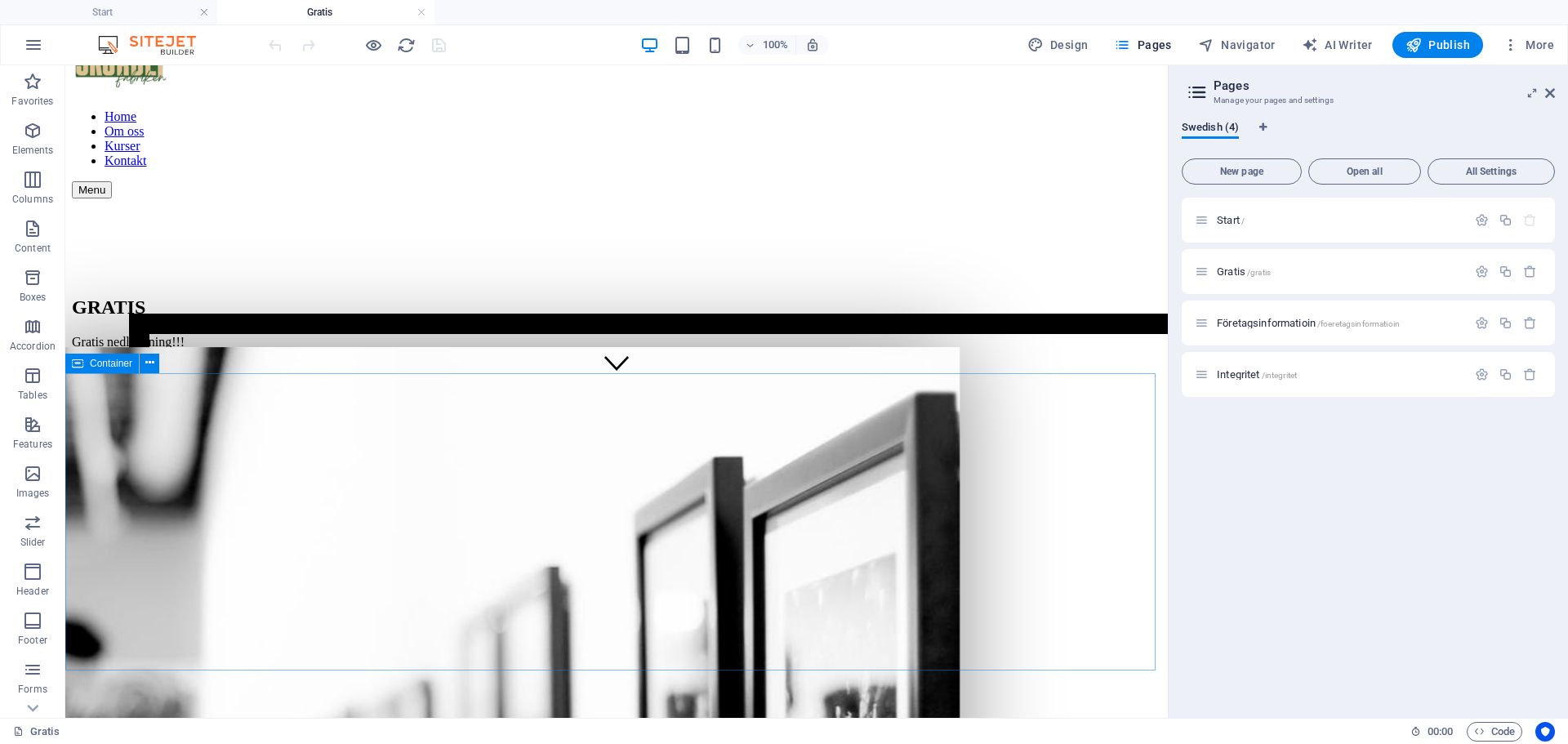
click at [107, 364] on span "Container" at bounding box center [110, 363] width 42 height 9
click at [152, 363] on icon at bounding box center [150, 363] width 9 height 17
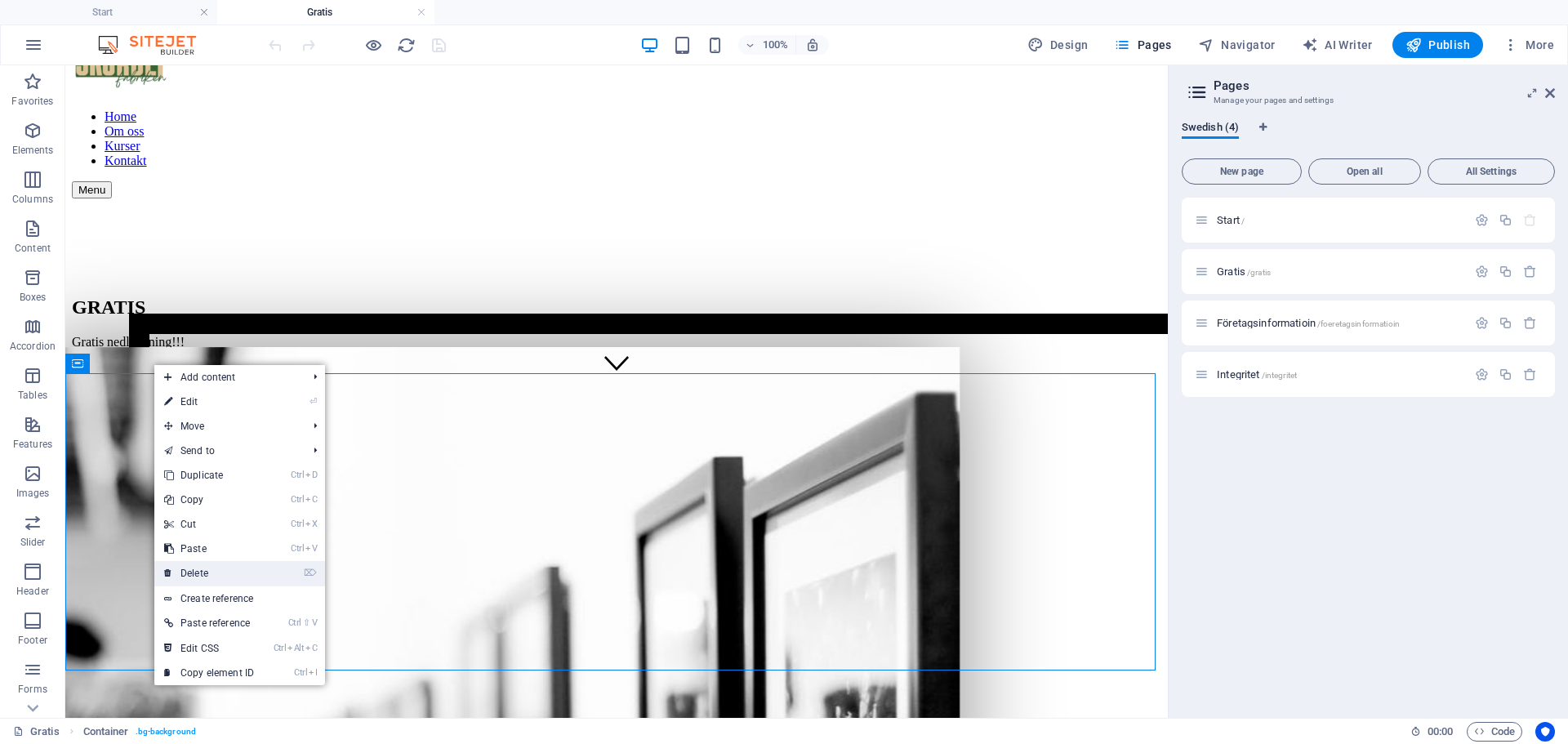
click at [231, 569] on link "⌦ Delete" at bounding box center [208, 574] width 109 height 24
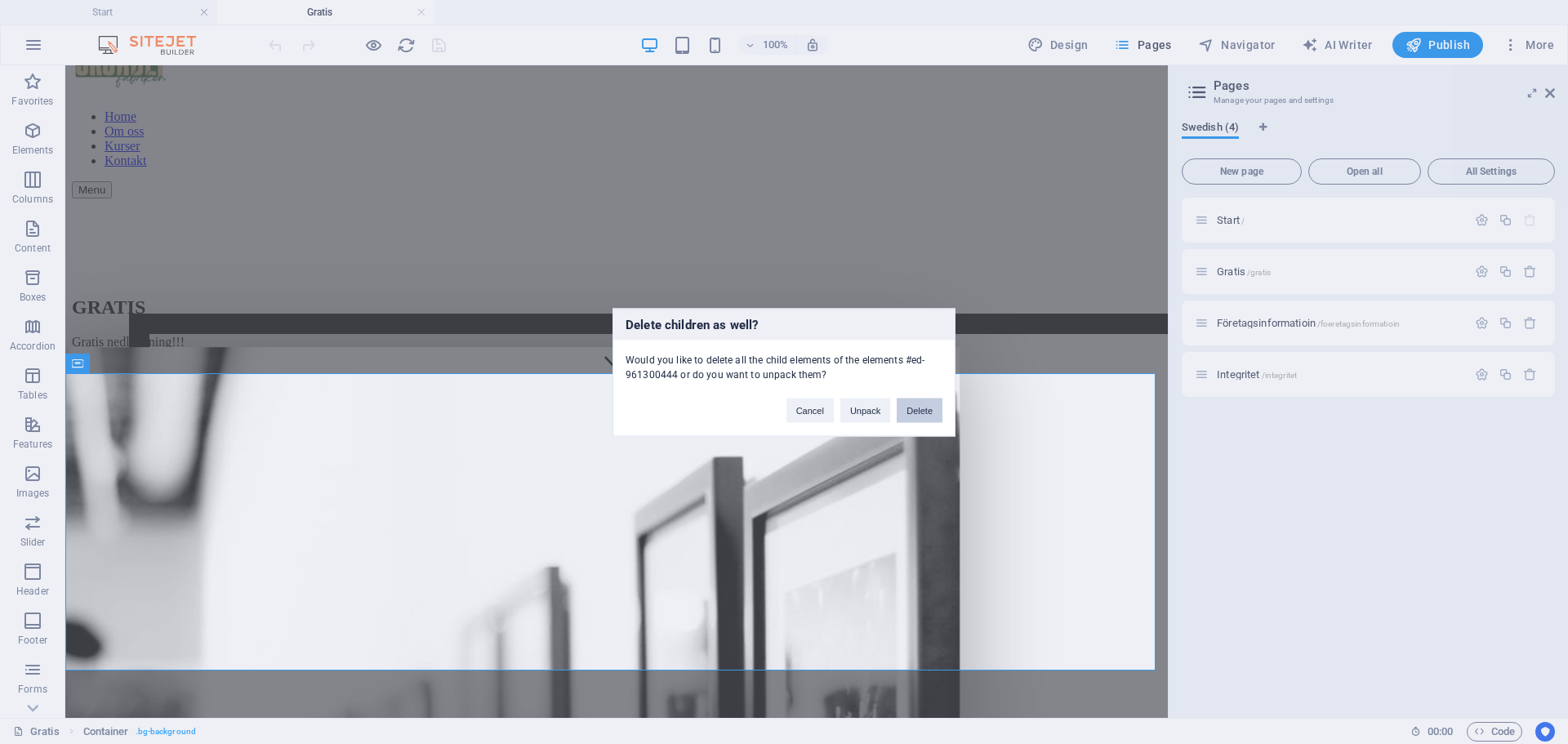
click at [920, 410] on button "Delete" at bounding box center [919, 410] width 46 height 24
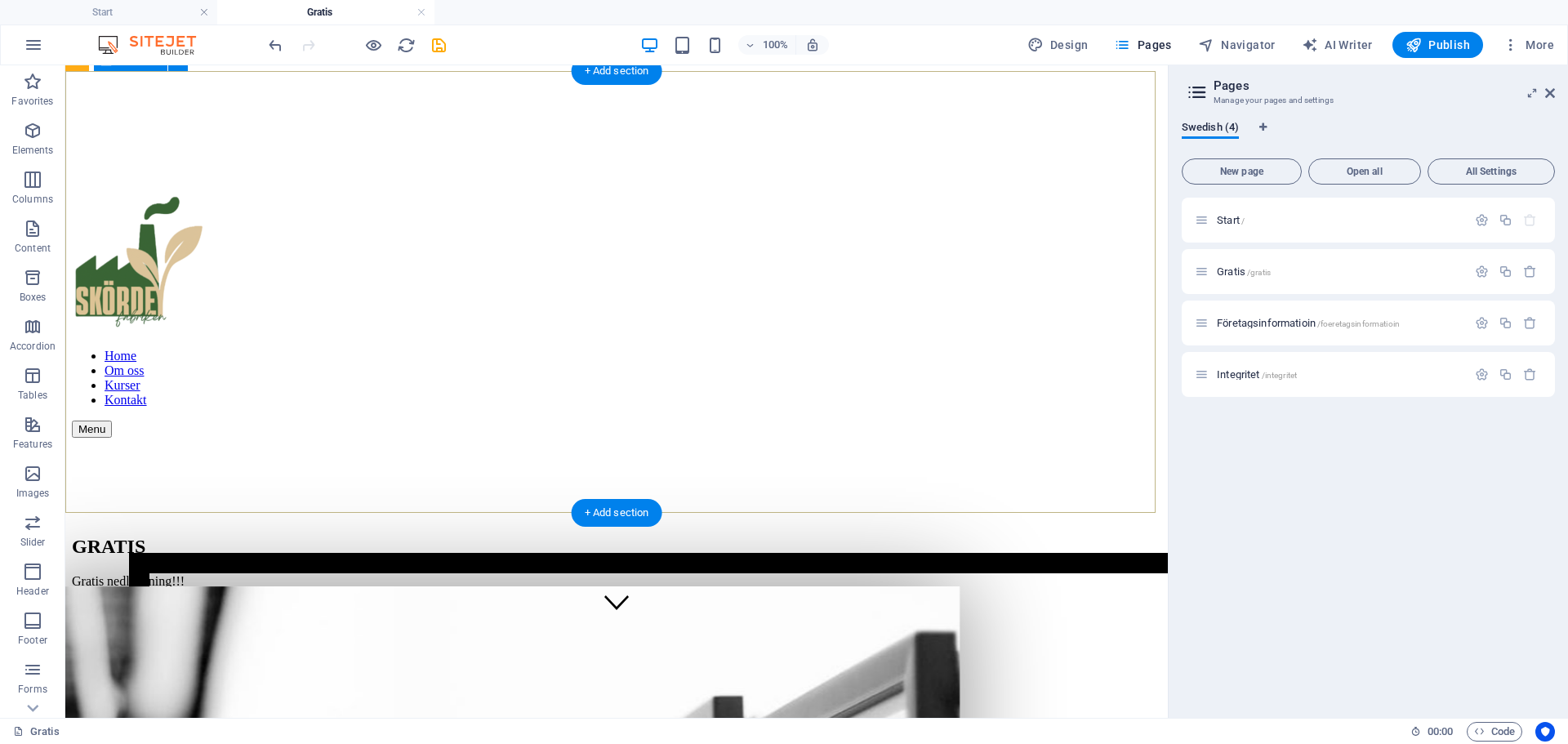
scroll to position [0, 0]
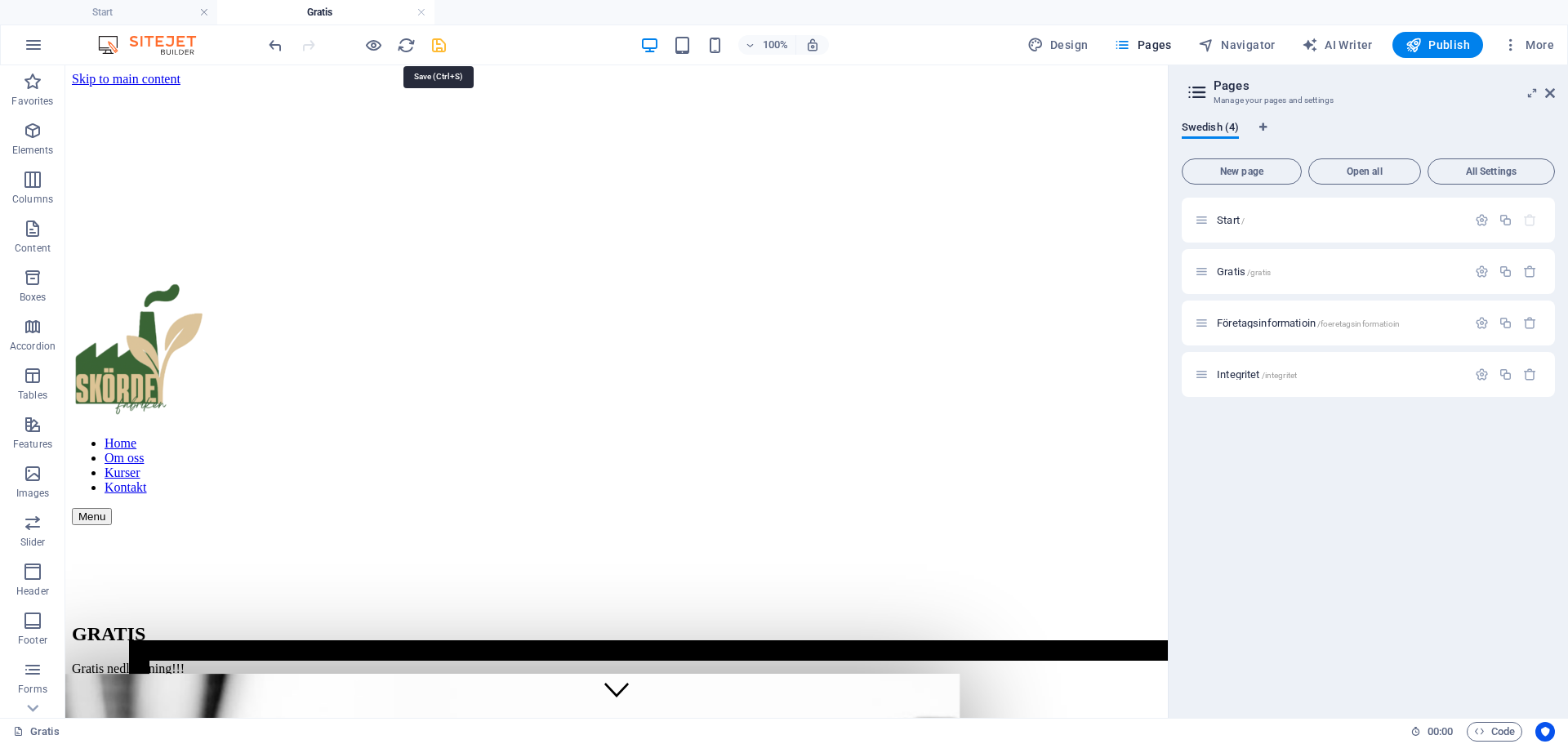
click at [436, 44] on icon "save" at bounding box center [439, 46] width 19 height 19
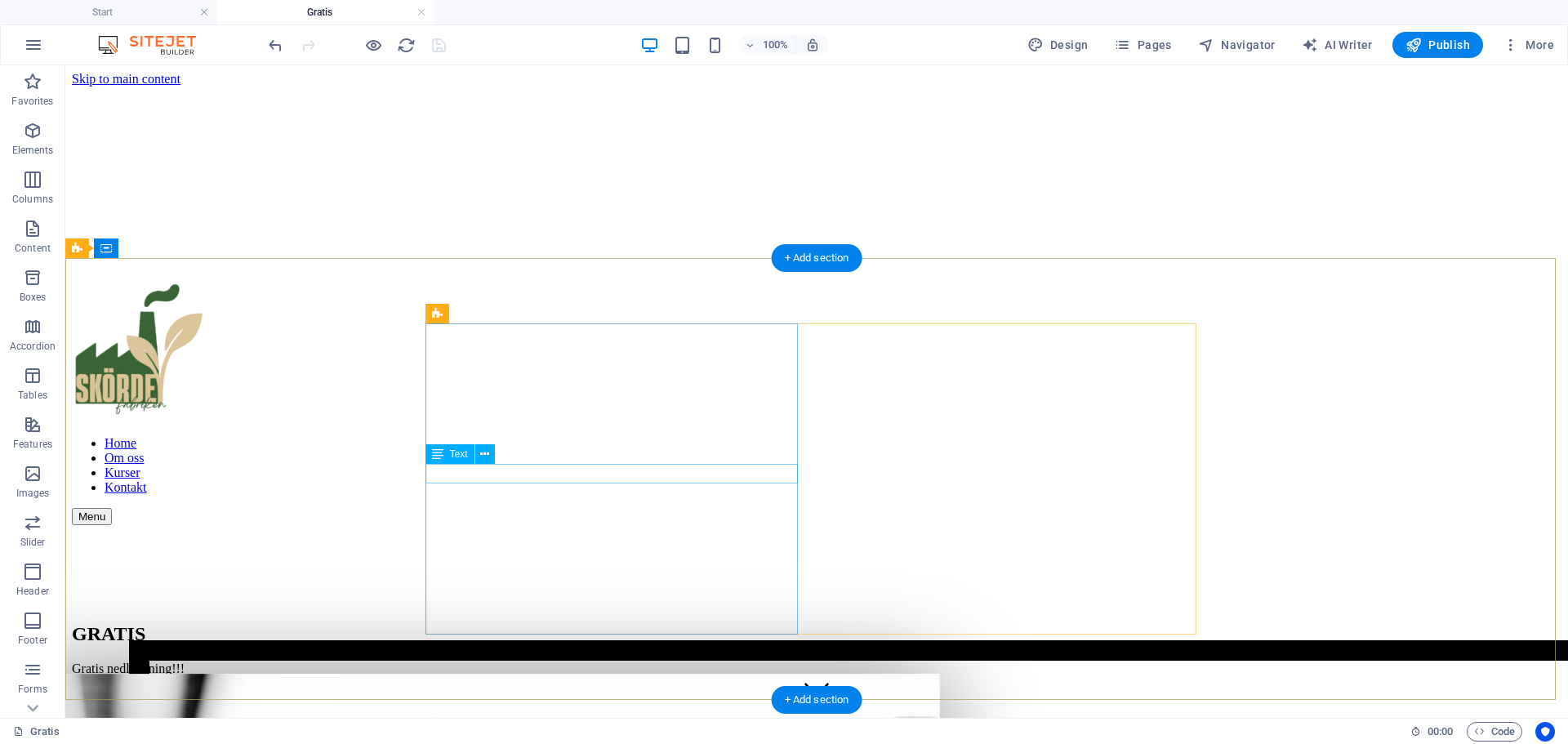
click at [499, 661] on div "Gratis nedladdning!!!" at bounding box center [816, 668] width 1490 height 15
click at [462, 661] on div "Gratis nedladdning!!!" at bounding box center [816, 668] width 1490 height 15
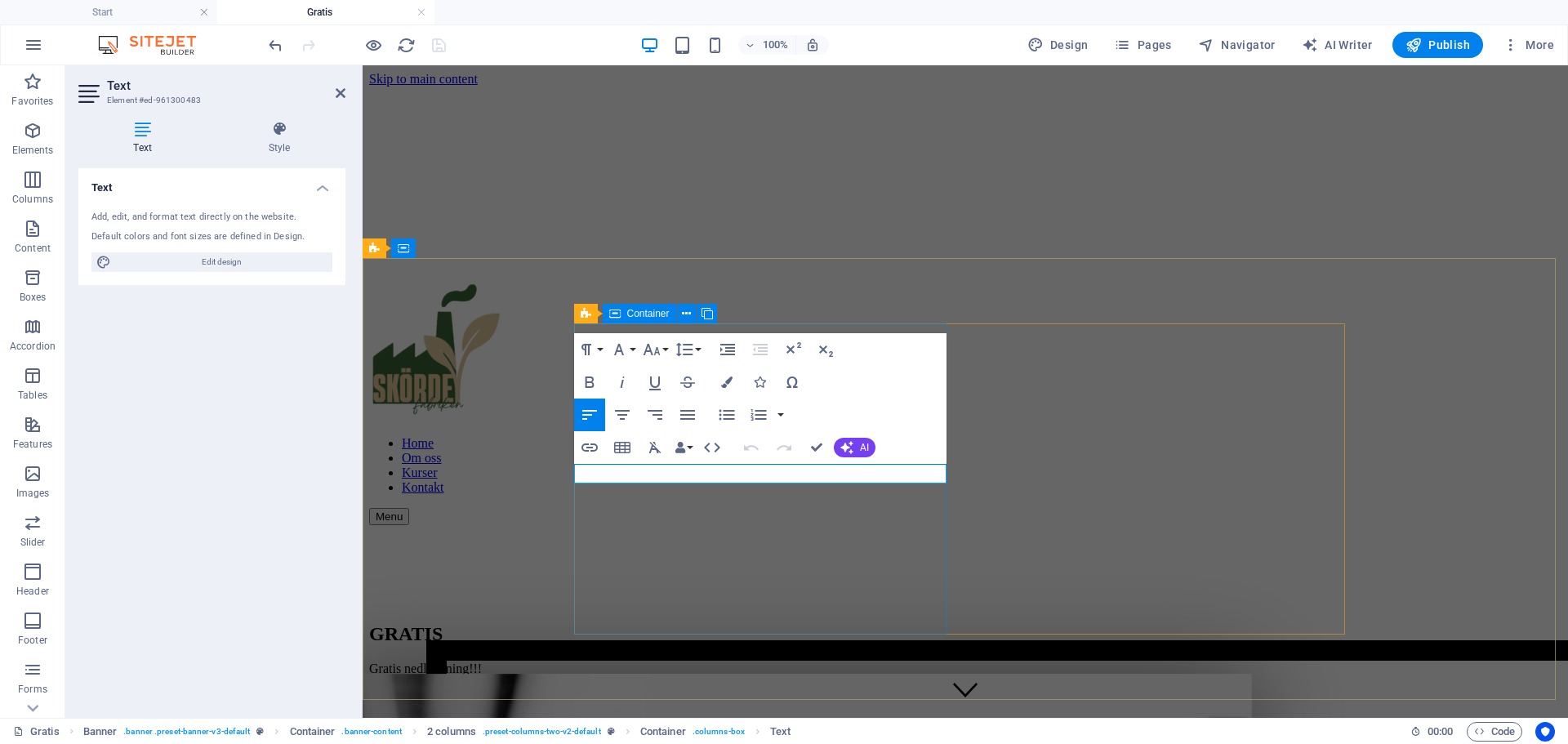
click at [756, 540] on div "GRATIS Gratis nedladdning!!!" at bounding box center [965, 600] width 1193 height 151
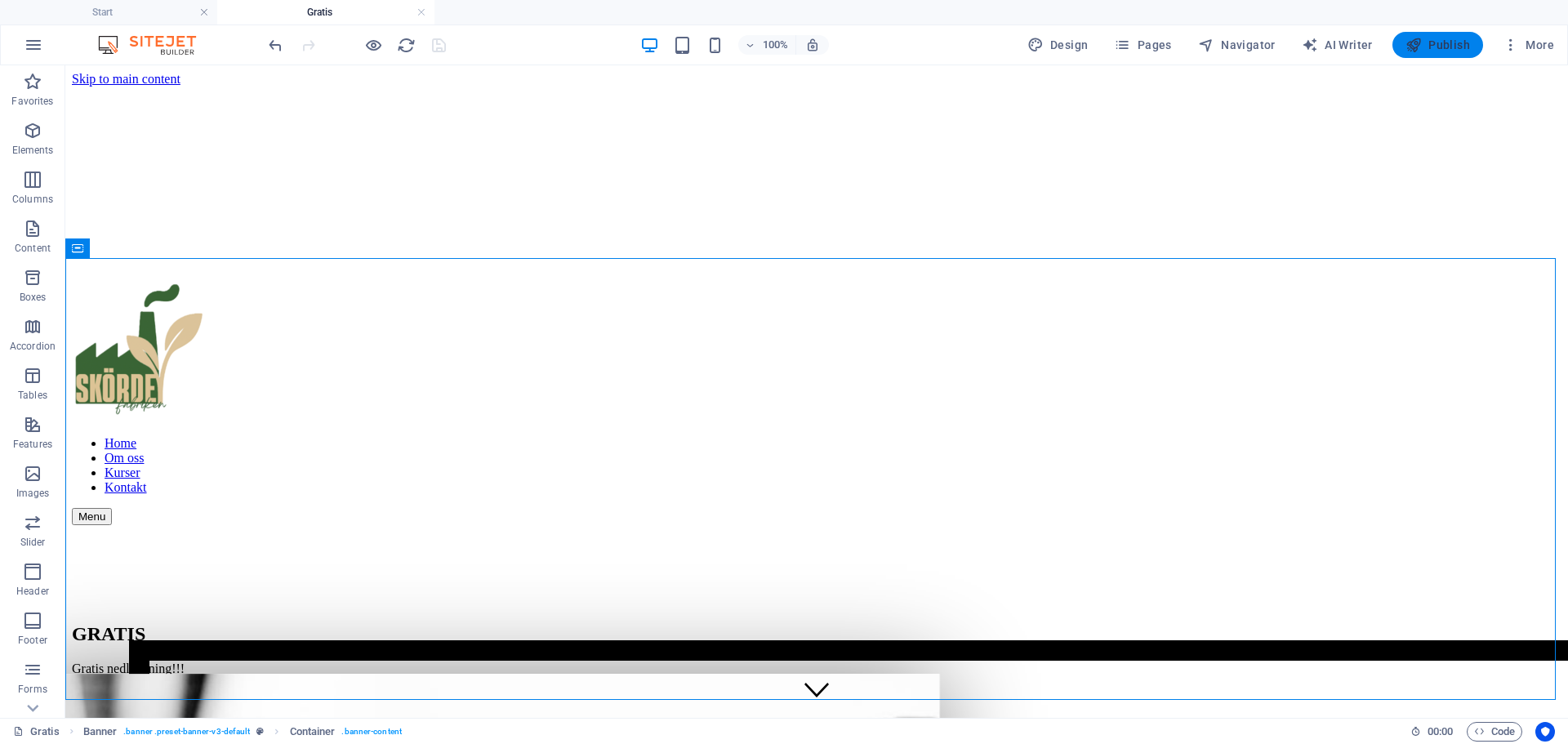
click at [1436, 40] on span "Publish" at bounding box center [1437, 45] width 65 height 16
